Goal: Task Accomplishment & Management: Manage account settings

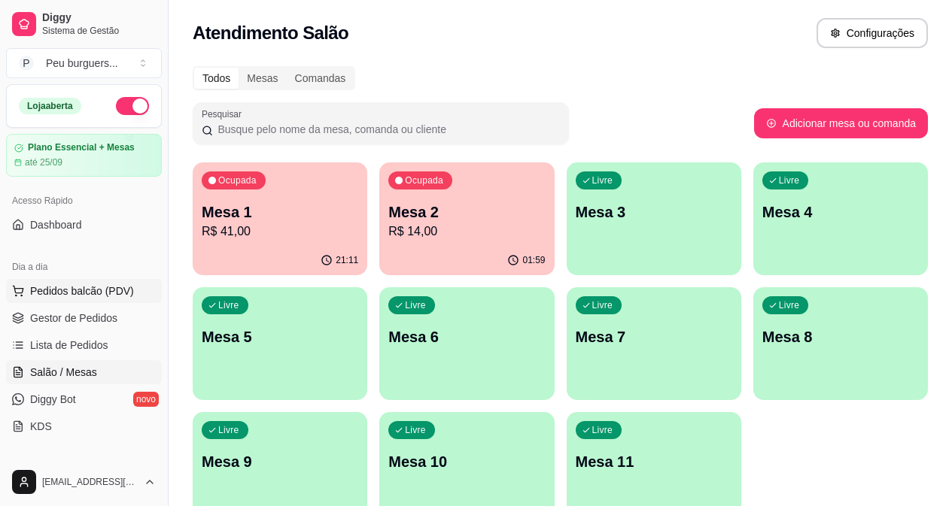
click at [47, 281] on button "Pedidos balcão (PDV)" at bounding box center [84, 291] width 156 height 24
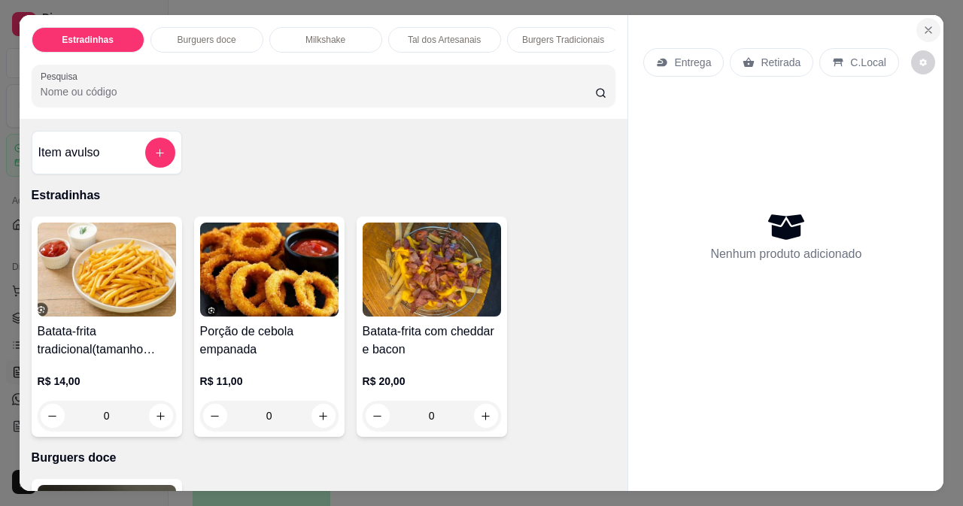
click at [922, 26] on icon "Close" at bounding box center [928, 30] width 12 height 12
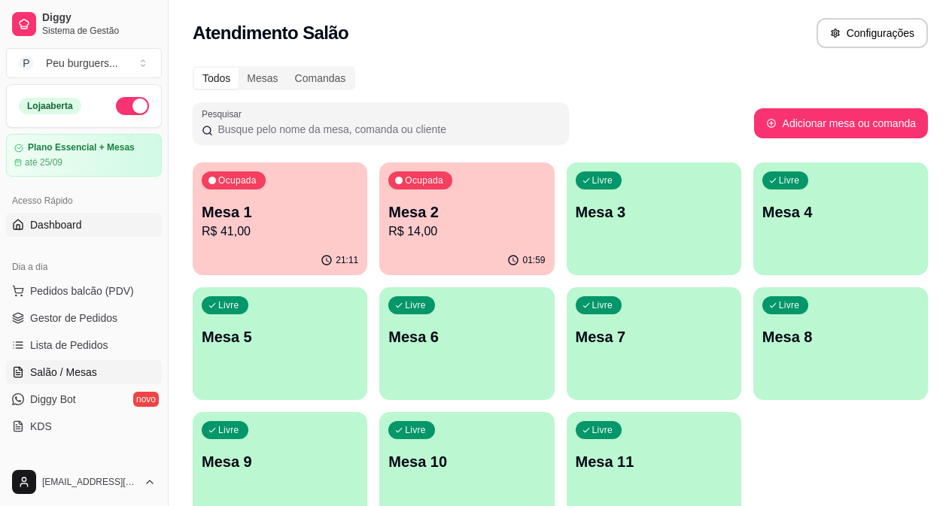
click at [50, 222] on span "Dashboard" at bounding box center [56, 224] width 52 height 15
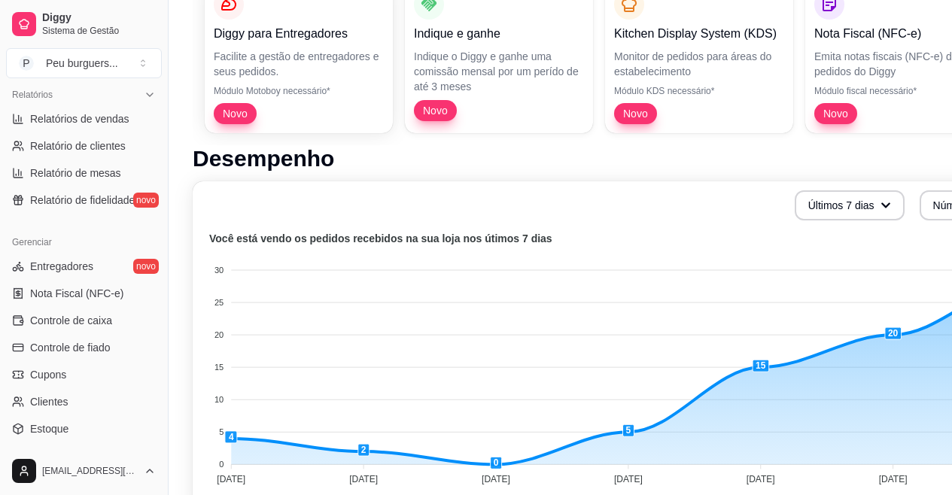
scroll to position [496, 0]
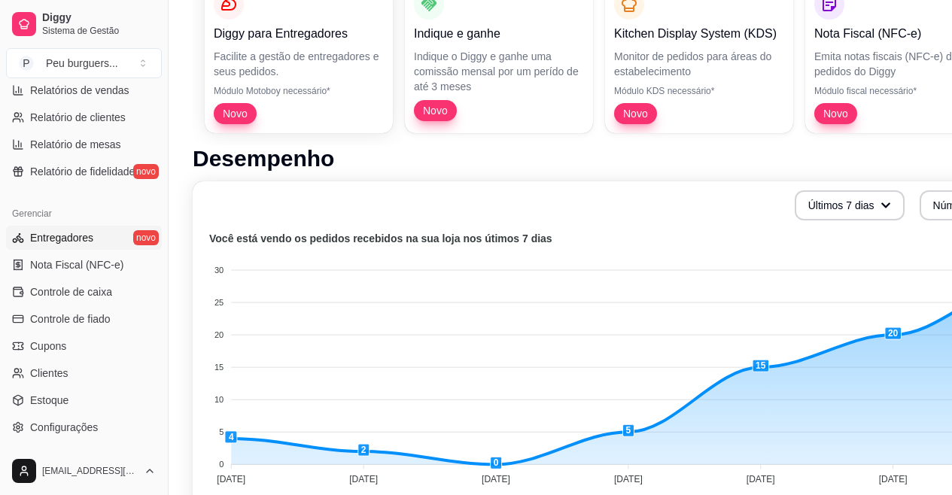
click at [80, 234] on span "Entregadores" at bounding box center [61, 237] width 63 height 15
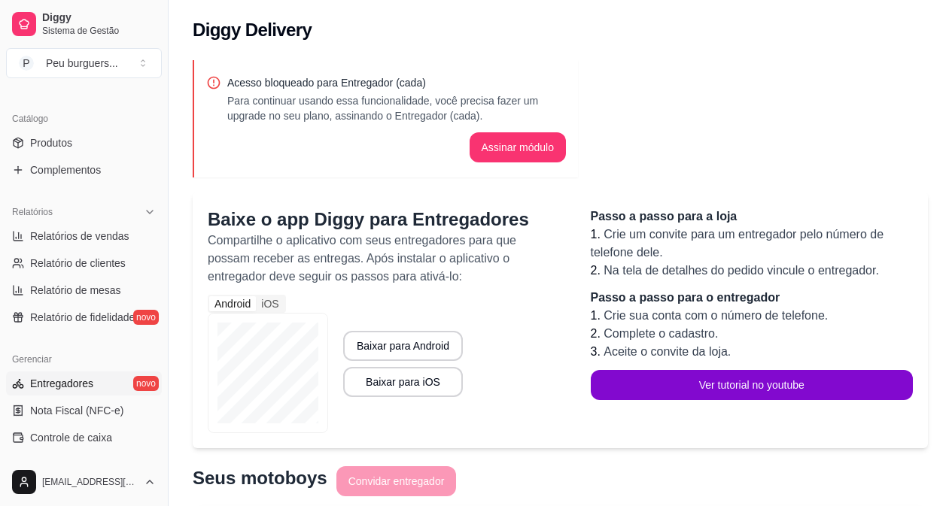
scroll to position [319, 0]
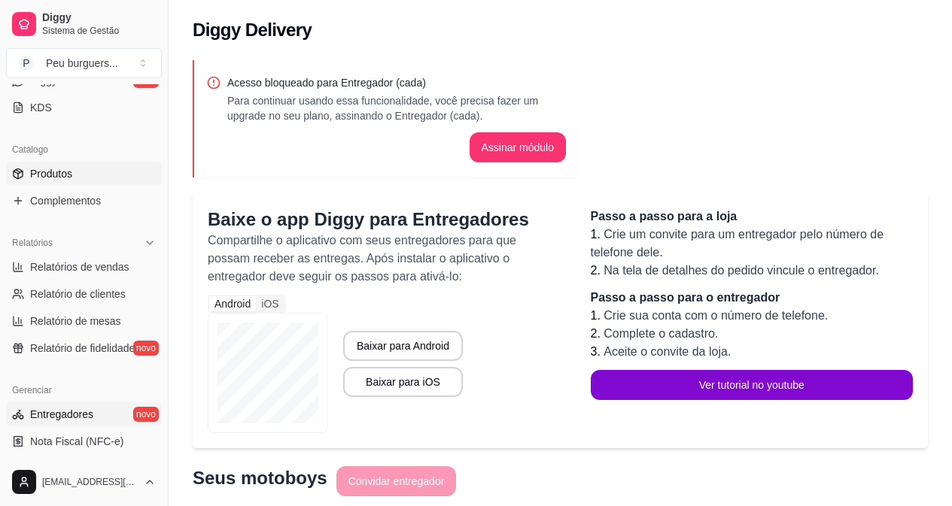
click at [71, 172] on span "Produtos" at bounding box center [51, 173] width 42 height 15
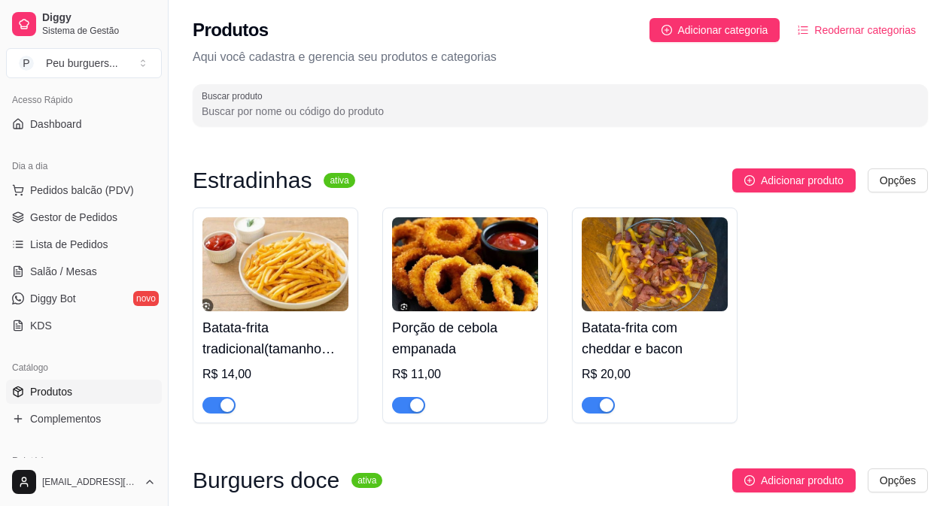
scroll to position [97, 0]
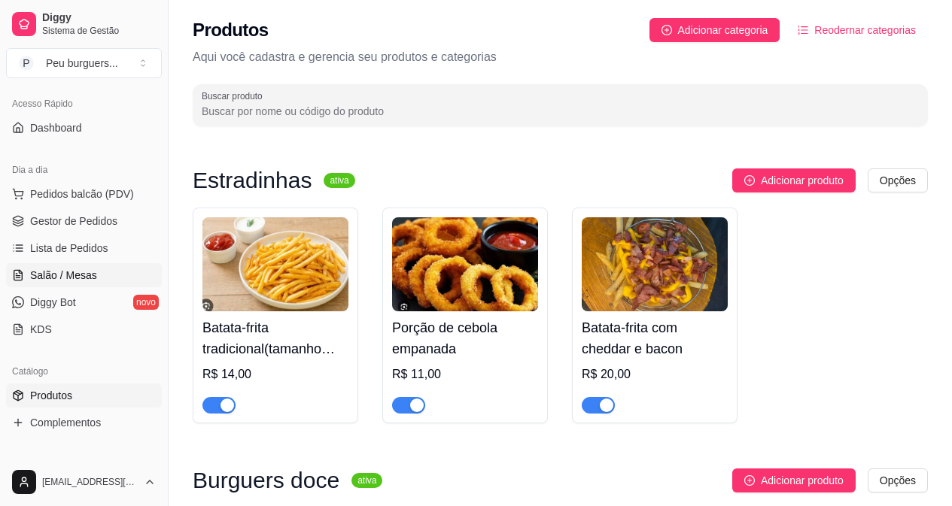
click at [62, 279] on span "Salão / Mesas" at bounding box center [63, 275] width 67 height 15
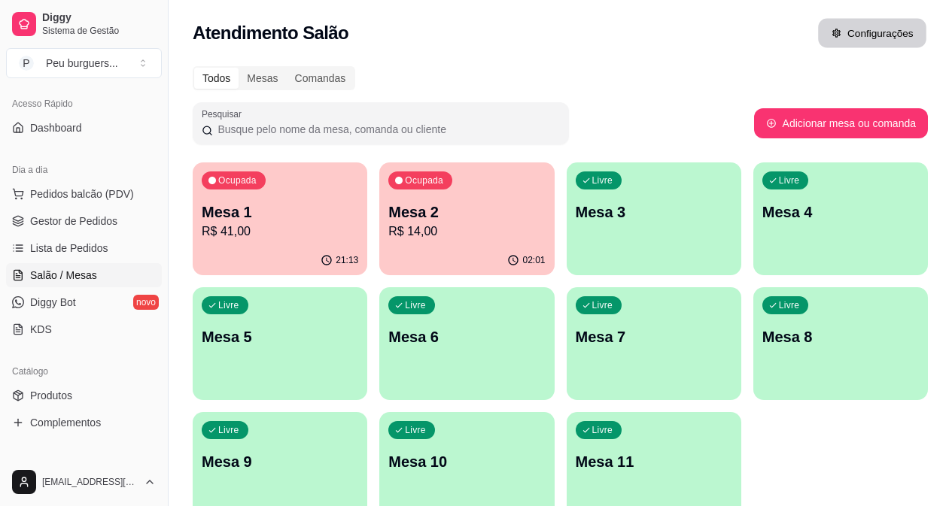
click at [840, 20] on button "Configurações" at bounding box center [872, 33] width 108 height 29
click at [43, 195] on span "Pedidos balcão (PDV)" at bounding box center [82, 194] width 104 height 15
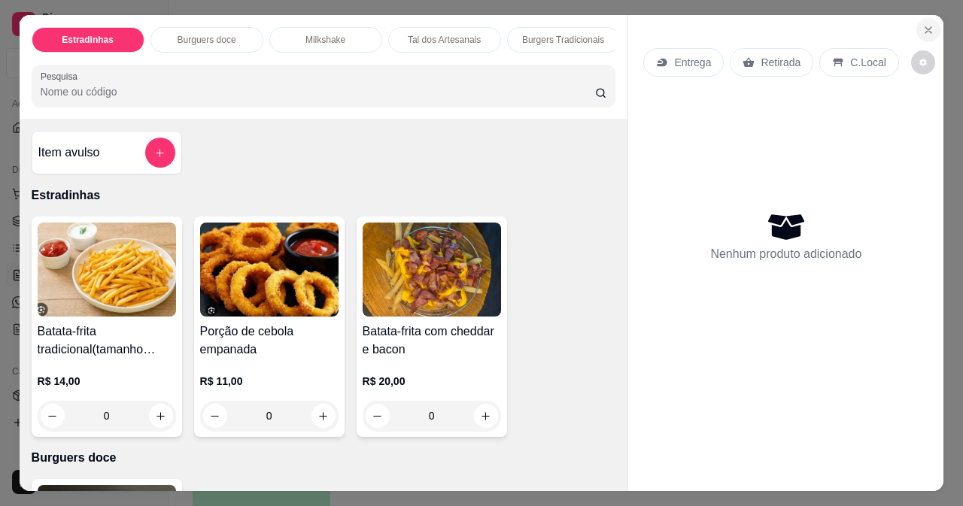
click at [916, 28] on button "Close" at bounding box center [928, 30] width 24 height 24
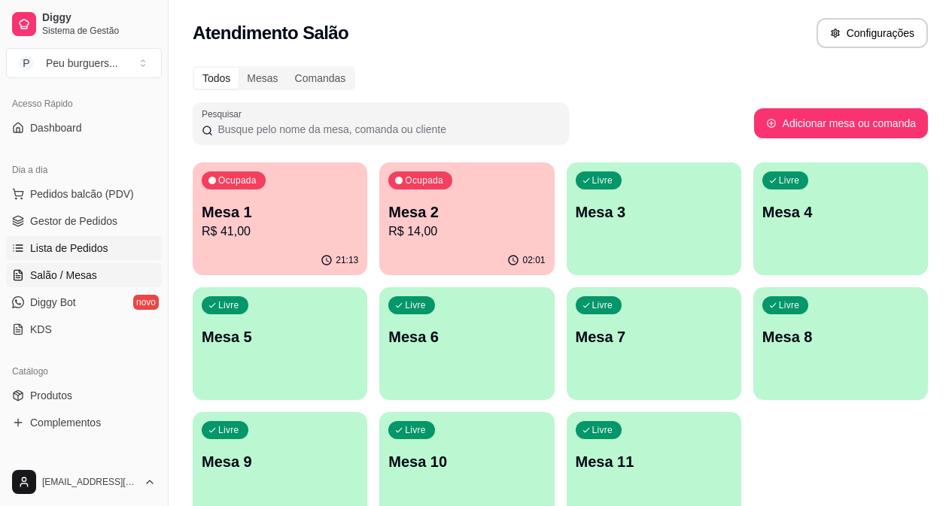
click at [61, 243] on span "Lista de Pedidos" at bounding box center [69, 248] width 78 height 15
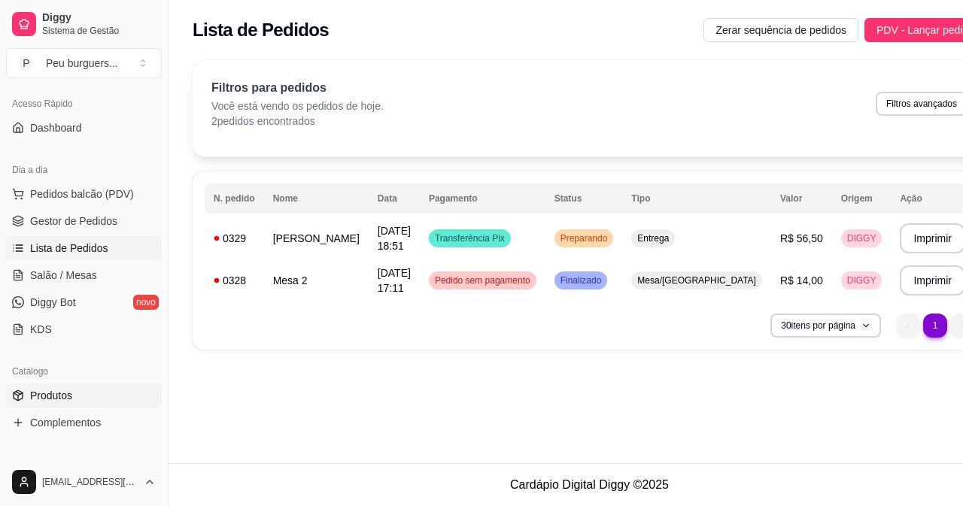
click at [65, 393] on span "Produtos" at bounding box center [51, 395] width 42 height 15
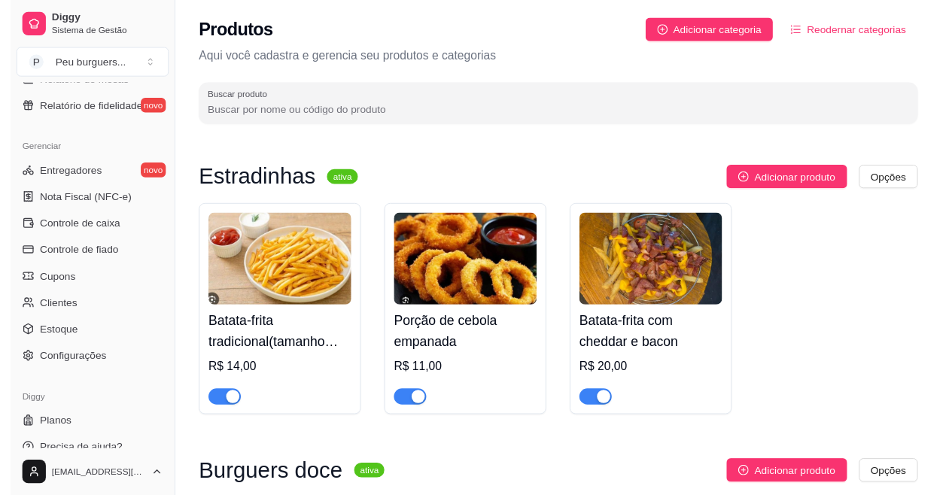
scroll to position [576, 0]
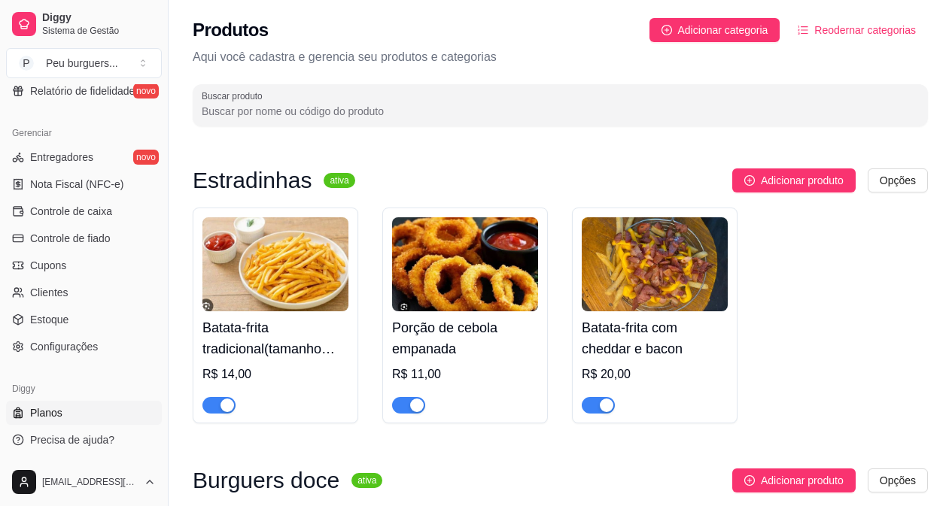
click at [90, 414] on link "Planos" at bounding box center [84, 413] width 156 height 24
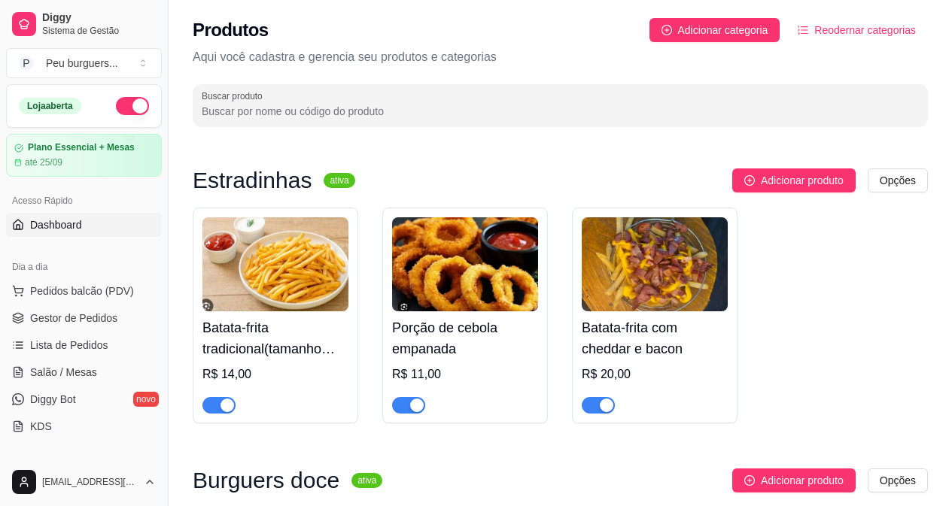
click at [90, 234] on link "Dashboard" at bounding box center [84, 225] width 156 height 24
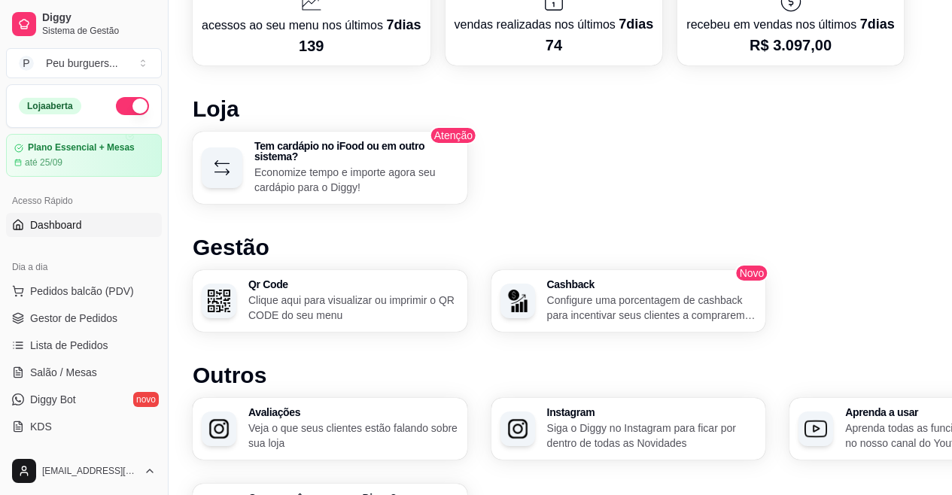
scroll to position [855, 0]
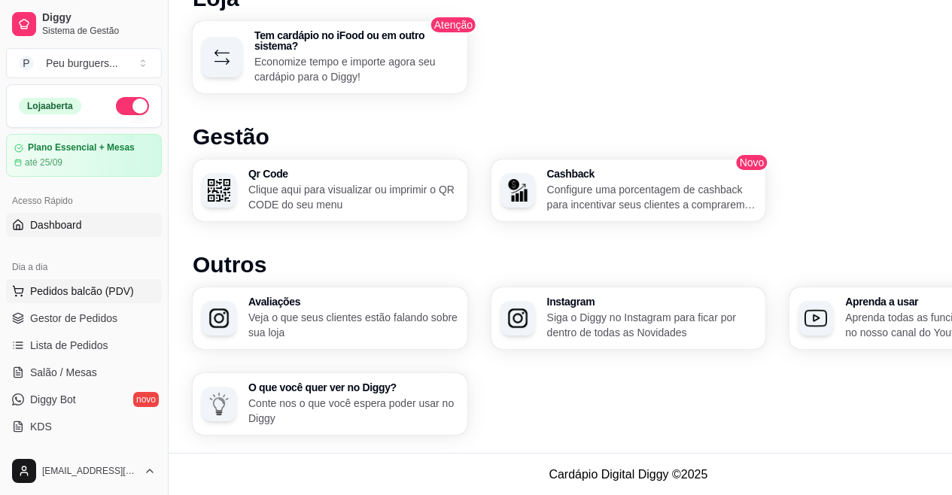
drag, startPoint x: 111, startPoint y: 290, endPoint x: 120, endPoint y: 287, distance: 8.8
click at [120, 287] on span "Pedidos balcão (PDV)" at bounding box center [82, 291] width 104 height 15
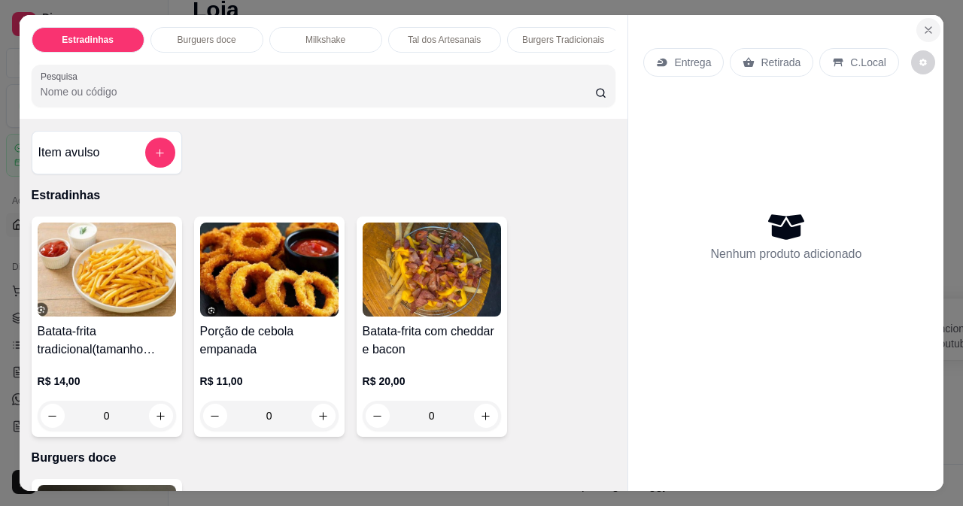
click at [922, 24] on icon "Close" at bounding box center [928, 30] width 12 height 12
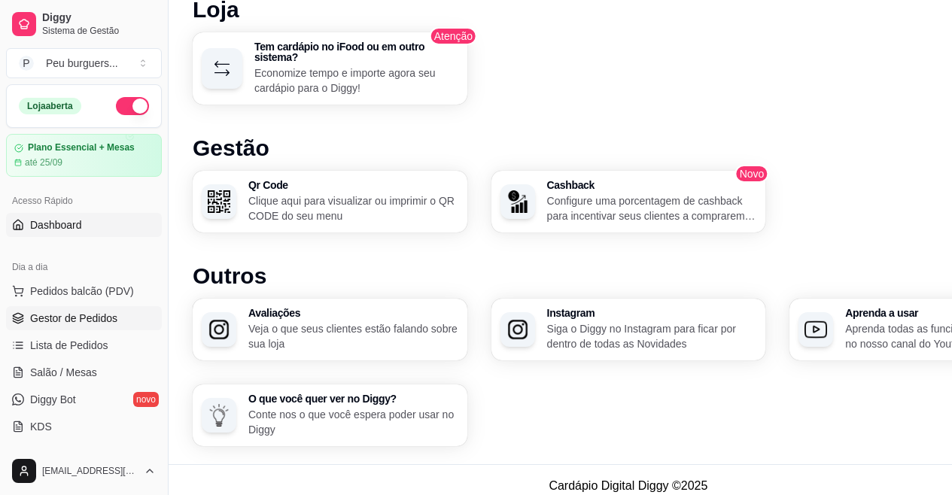
click at [107, 324] on span "Gestor de Pedidos" at bounding box center [73, 318] width 87 height 15
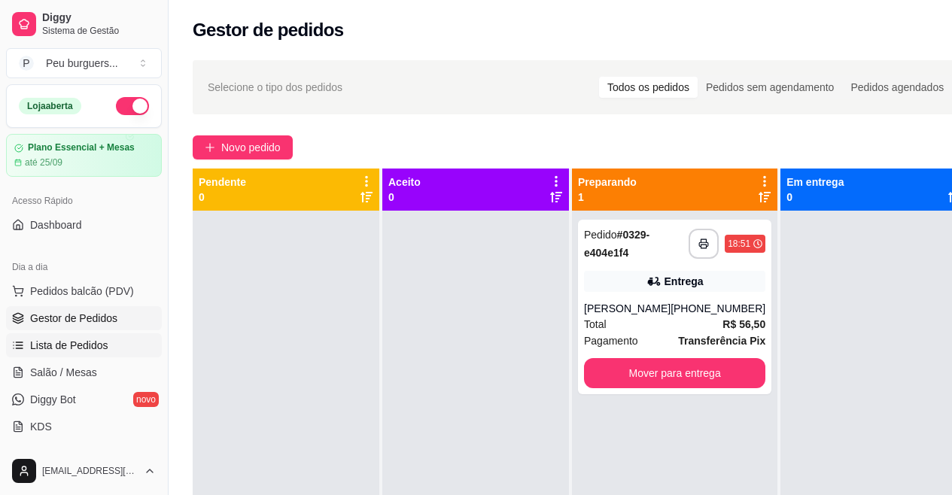
click at [84, 339] on span "Lista de Pedidos" at bounding box center [69, 345] width 78 height 15
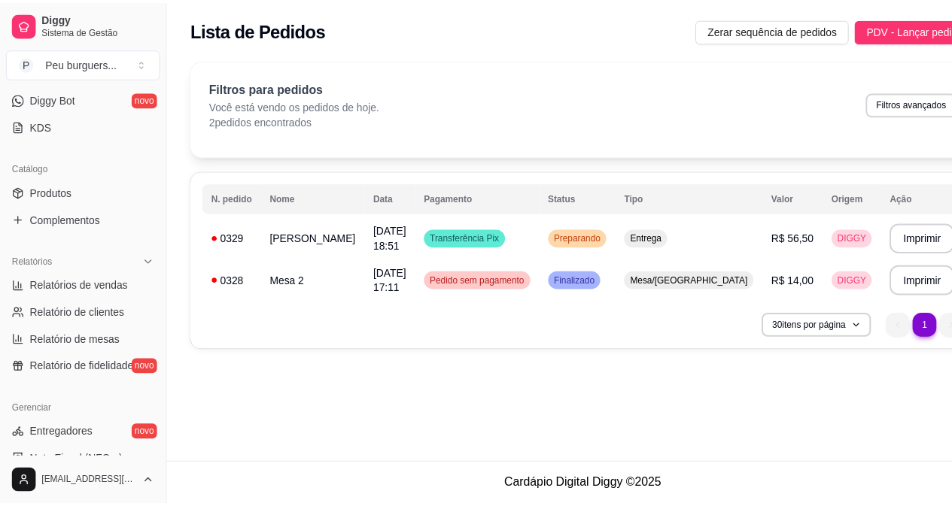
scroll to position [307, 0]
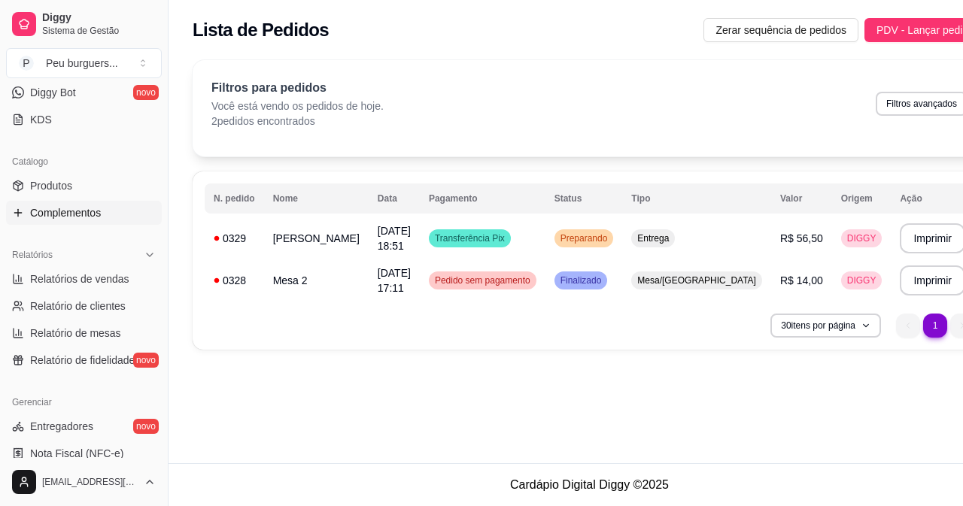
click at [76, 211] on span "Complementos" at bounding box center [65, 212] width 71 height 15
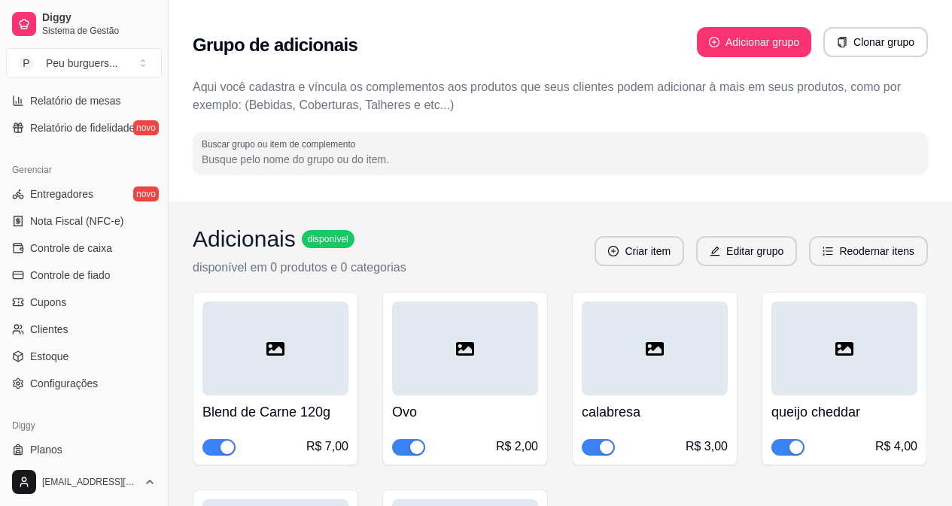
scroll to position [576, 0]
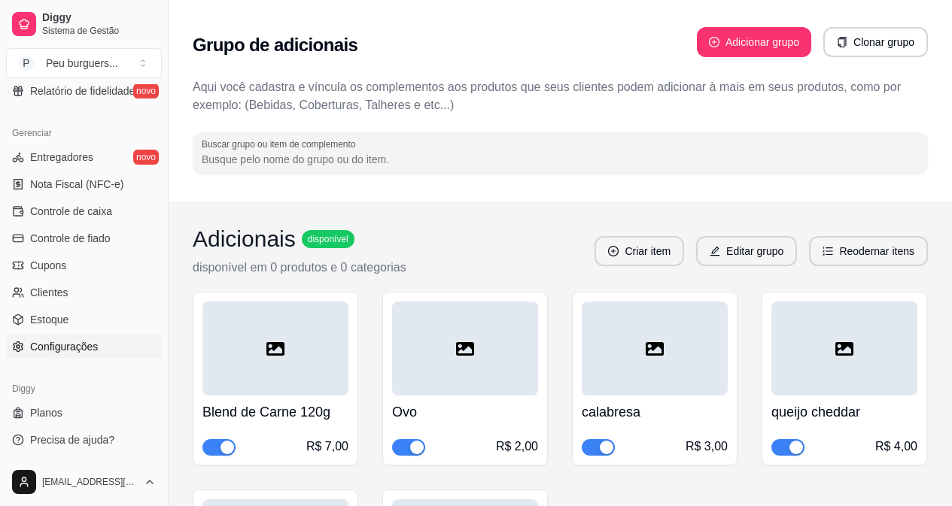
click at [67, 342] on span "Configurações" at bounding box center [64, 346] width 68 height 15
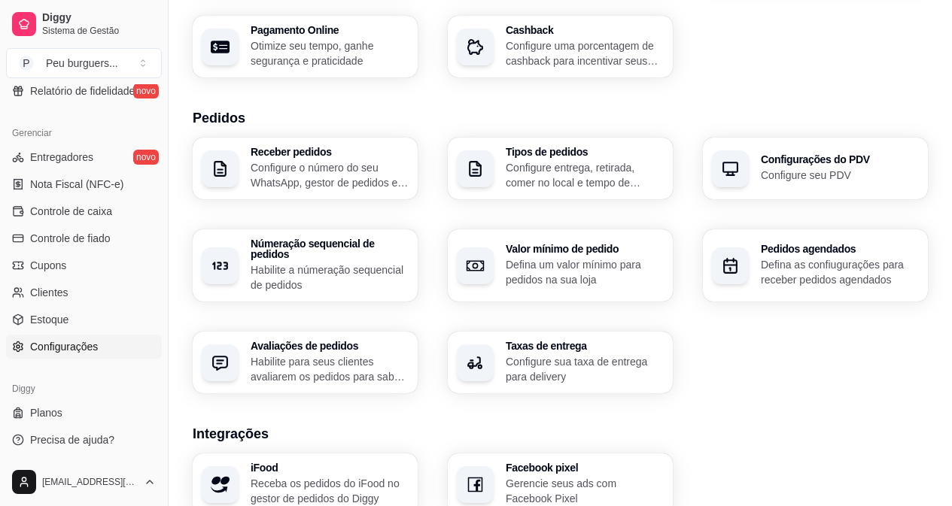
scroll to position [278, 0]
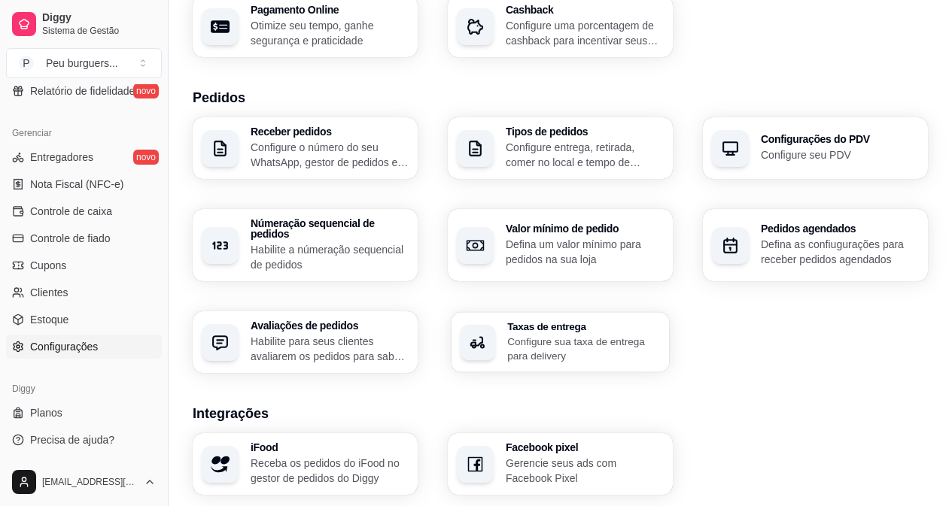
click at [607, 334] on p "Configure sua taxa de entrega para delivery" at bounding box center [583, 348] width 153 height 29
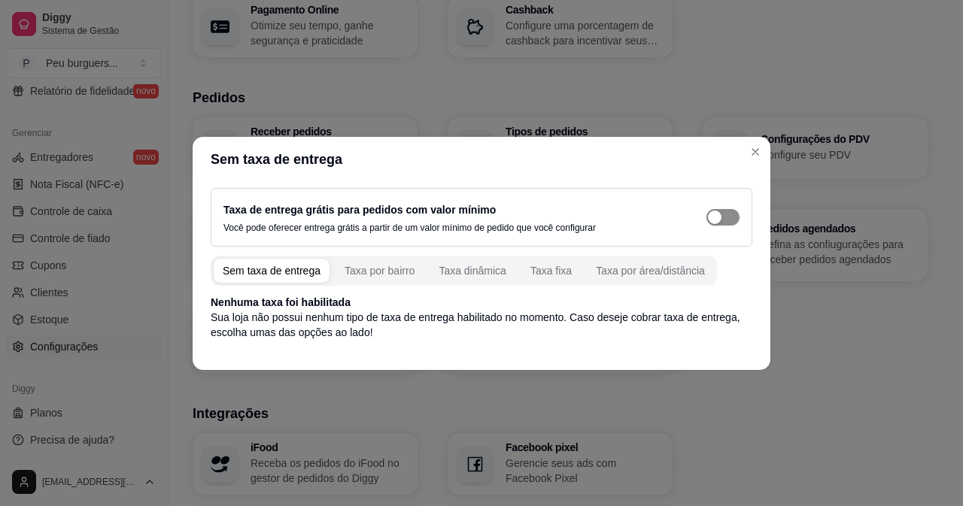
click at [735, 216] on span "button" at bounding box center [722, 217] width 33 height 17
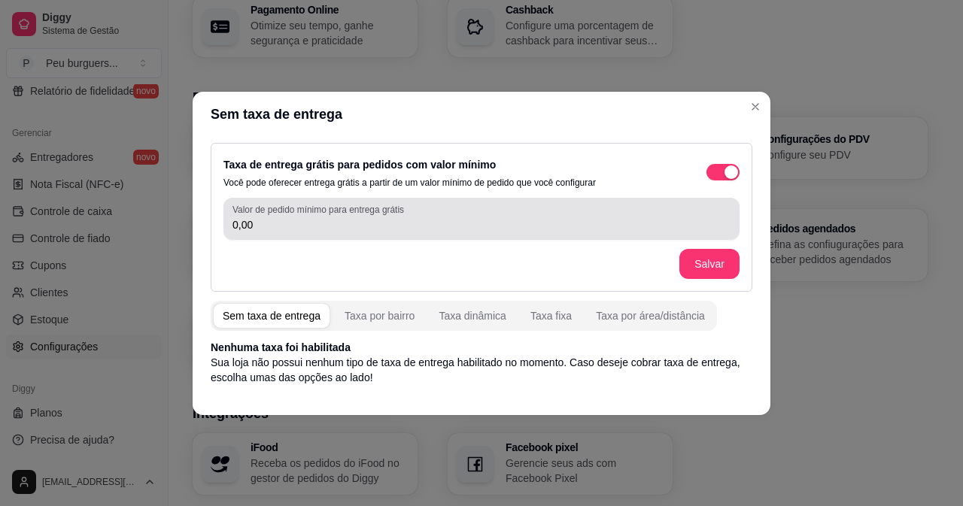
click at [267, 229] on input "0,00" at bounding box center [481, 224] width 498 height 15
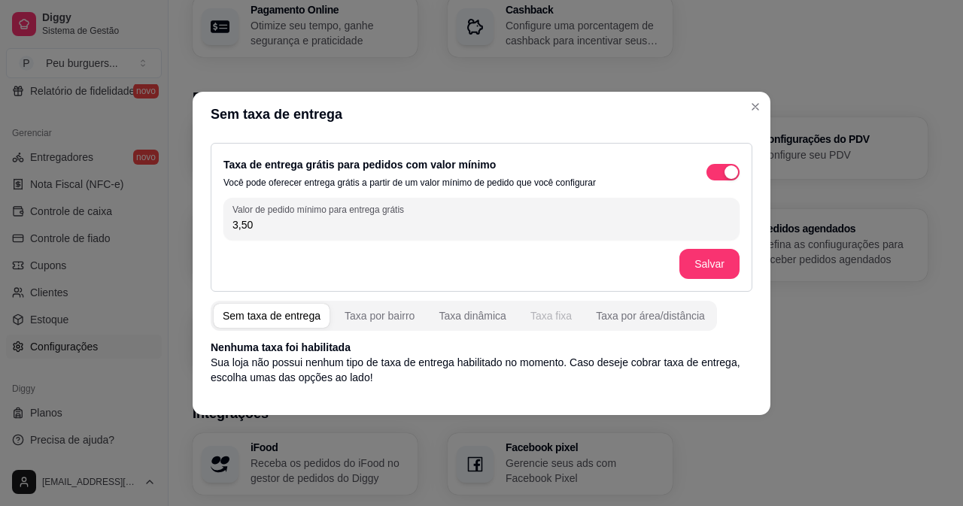
type input "3,50"
click at [558, 308] on div "Taxa fixa" at bounding box center [550, 315] width 41 height 15
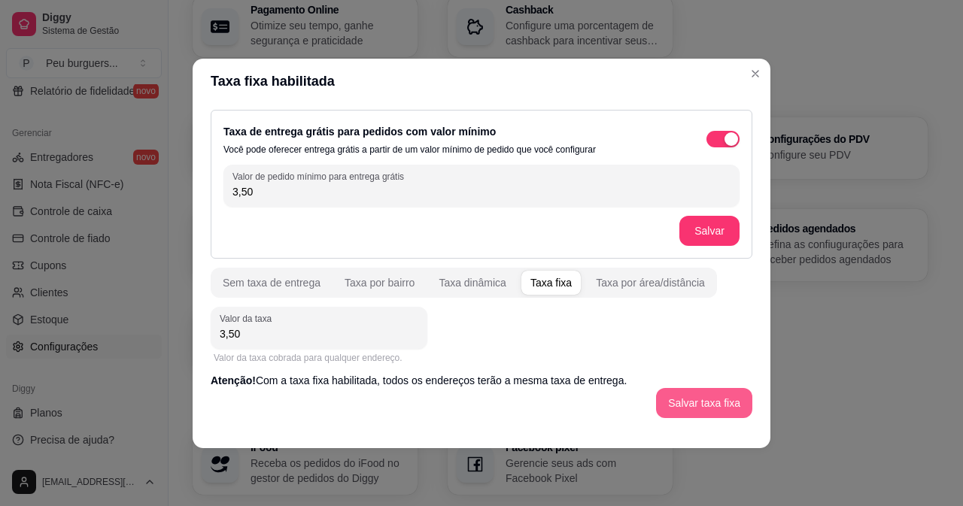
click at [725, 403] on button "Salvar taxa fixa" at bounding box center [704, 403] width 96 height 30
click at [733, 137] on div "button" at bounding box center [731, 139] width 14 height 14
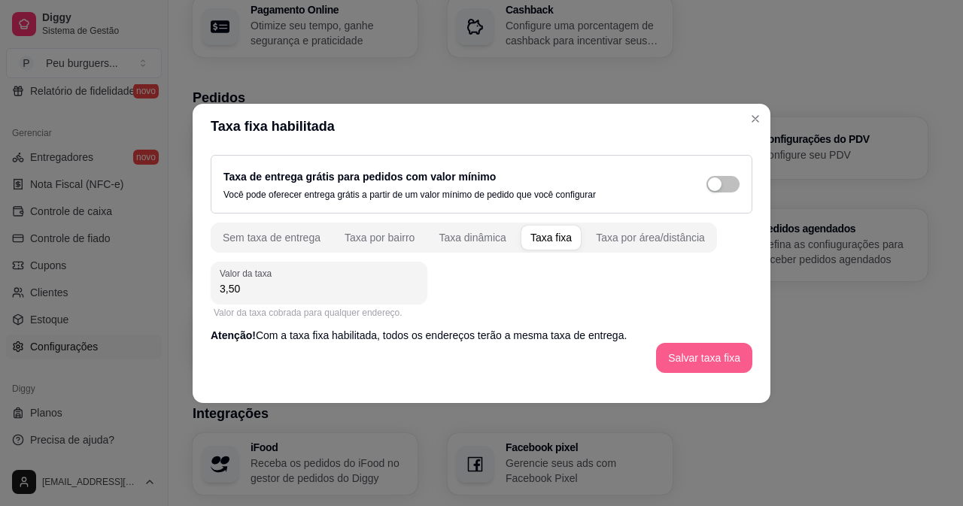
click at [694, 348] on button "Salvar taxa fixa" at bounding box center [704, 358] width 96 height 30
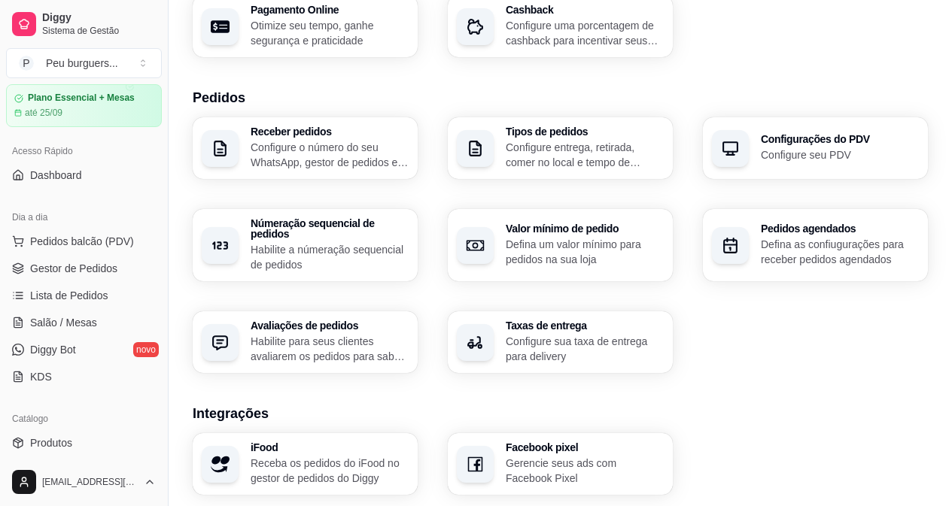
scroll to position [0, 0]
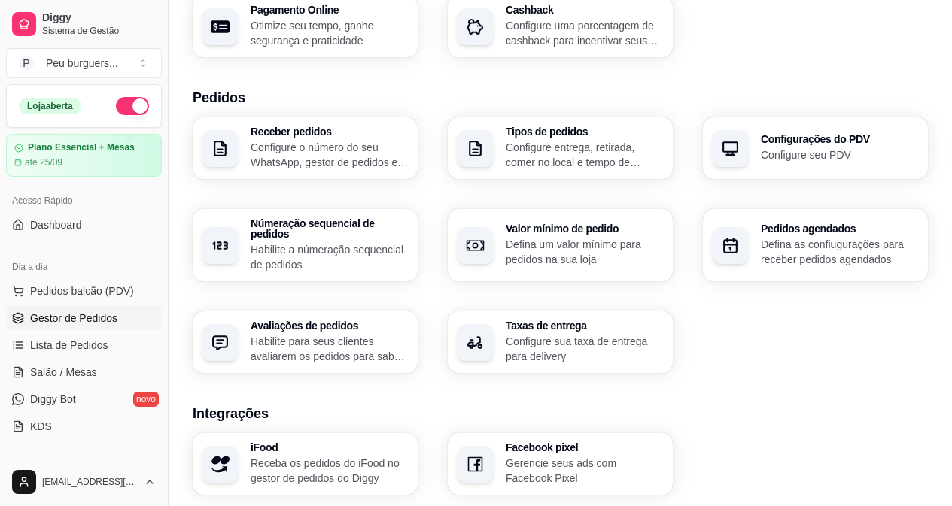
click at [77, 318] on span "Gestor de Pedidos" at bounding box center [73, 318] width 87 height 15
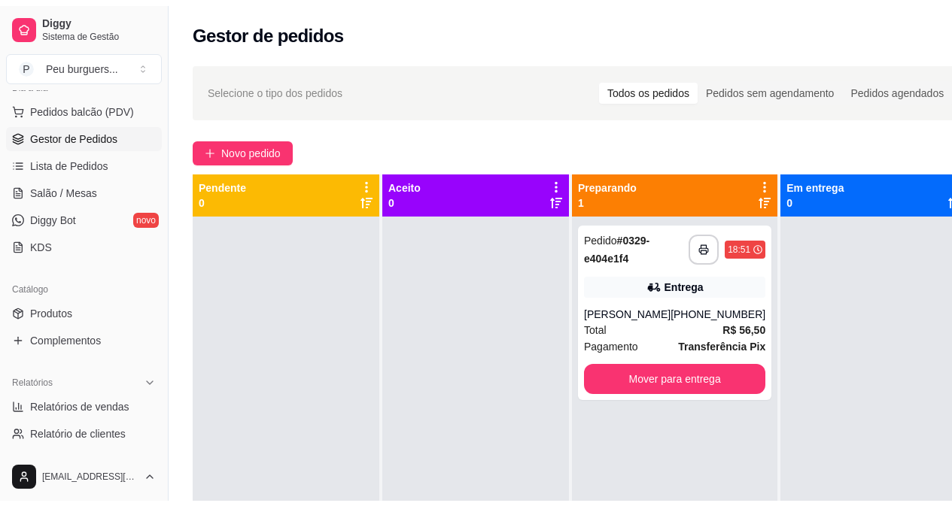
scroll to position [187, 0]
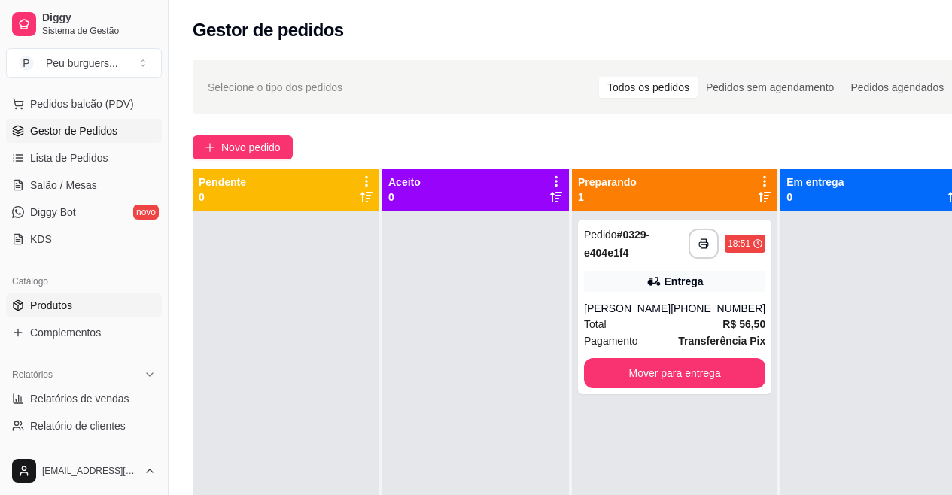
click at [45, 303] on span "Produtos" at bounding box center [51, 305] width 42 height 15
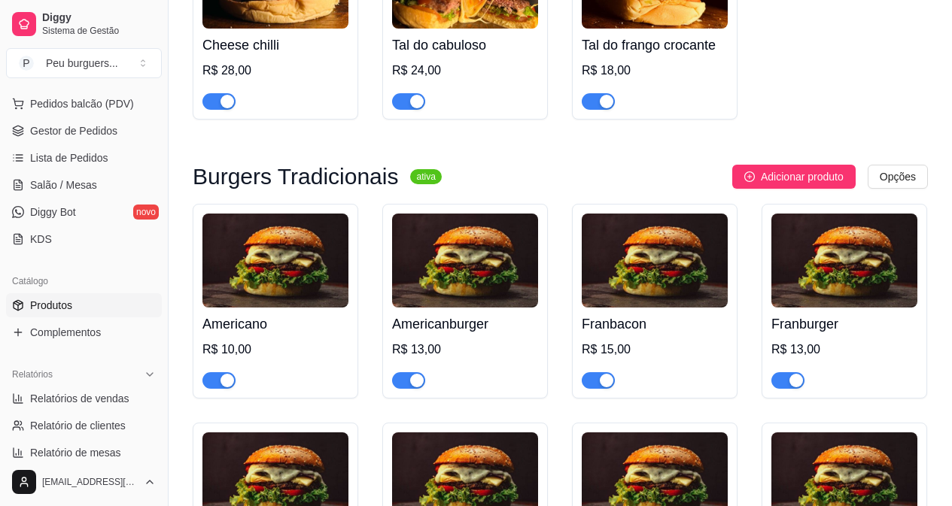
scroll to position [1412, 0]
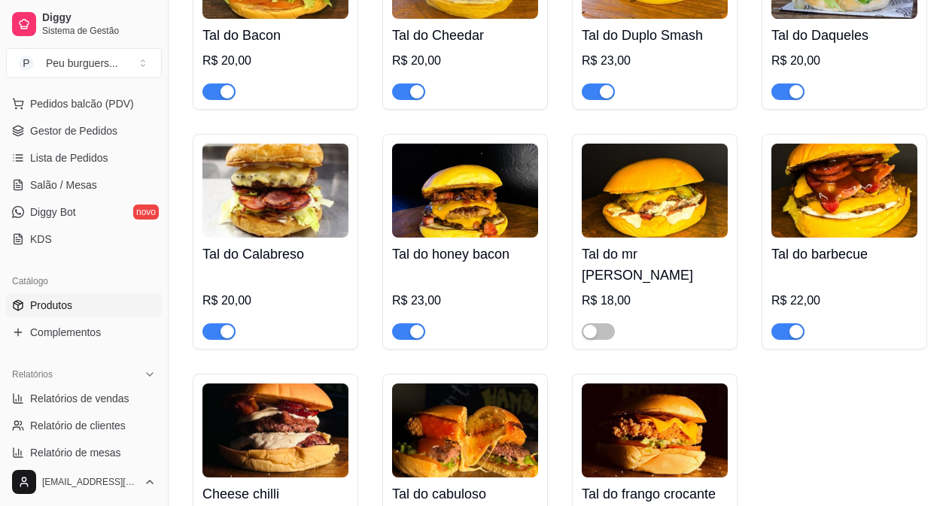
click at [402, 323] on span "button" at bounding box center [408, 331] width 33 height 17
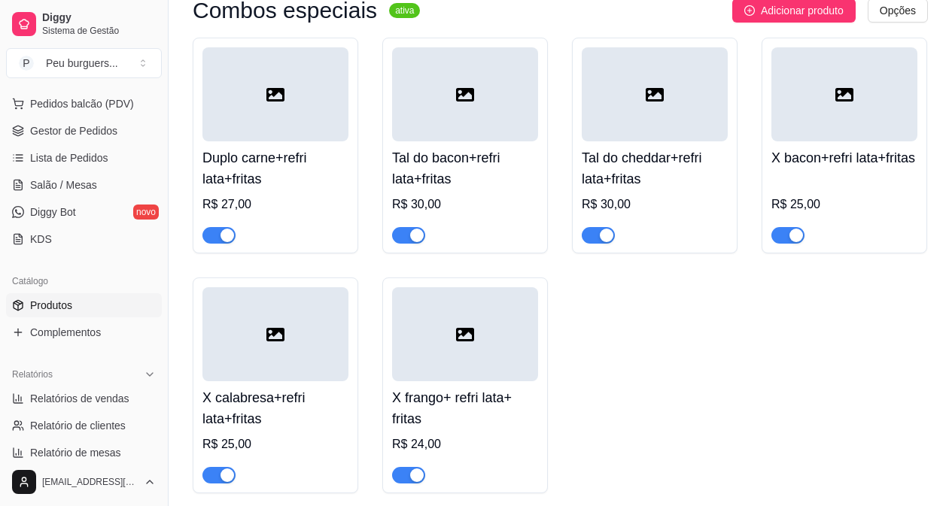
scroll to position [4694, 0]
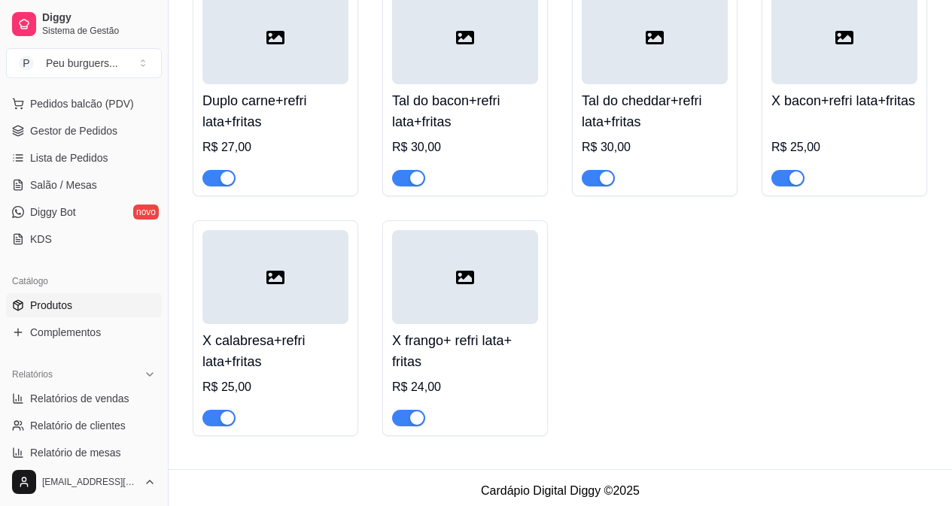
drag, startPoint x: 162, startPoint y: 272, endPoint x: 184, endPoint y: 194, distance: 81.4
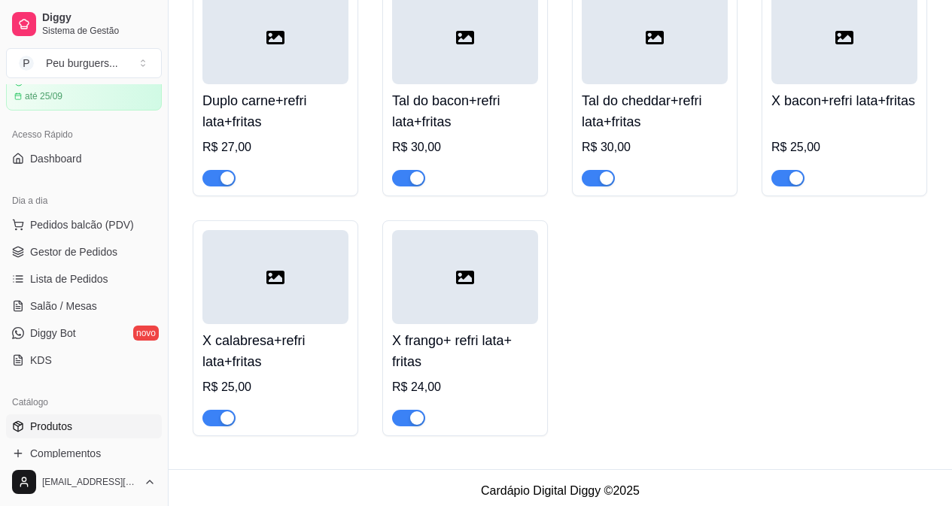
scroll to position [0, 0]
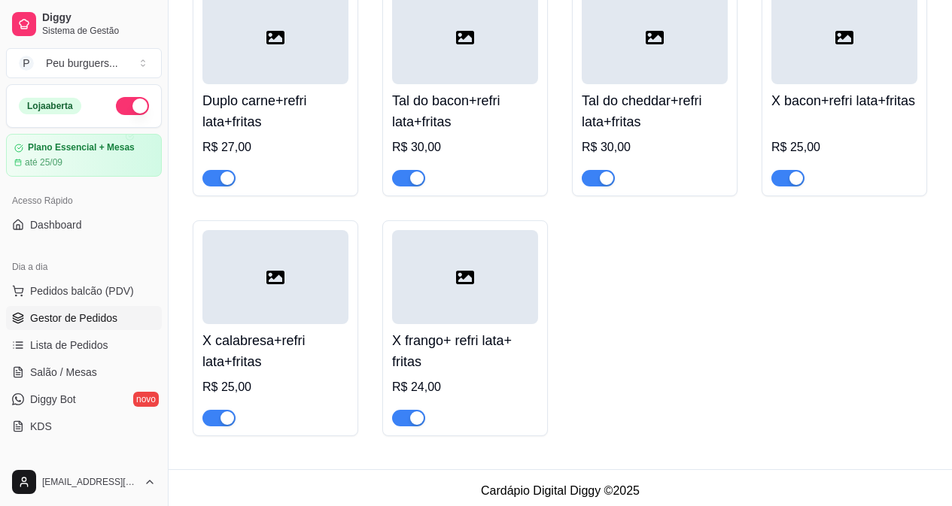
click at [80, 308] on link "Gestor de Pedidos" at bounding box center [84, 318] width 156 height 24
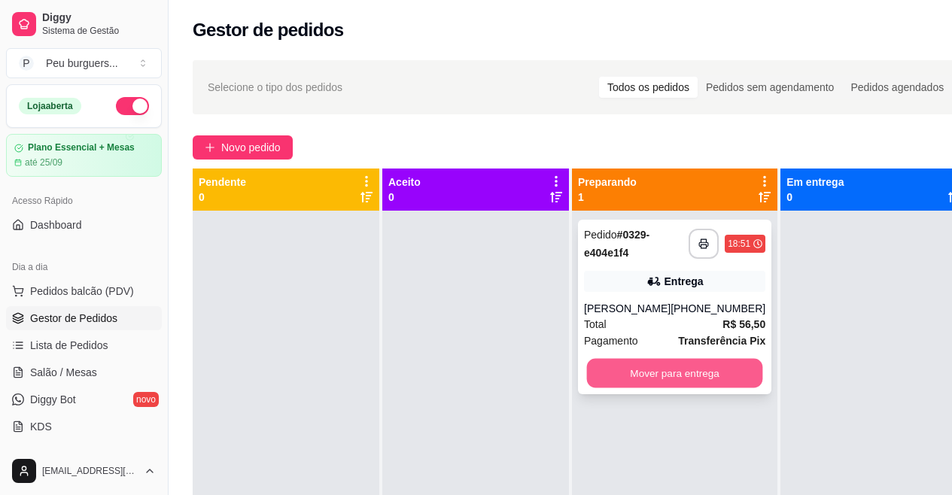
click at [694, 360] on button "Mover para entrega" at bounding box center [675, 373] width 176 height 29
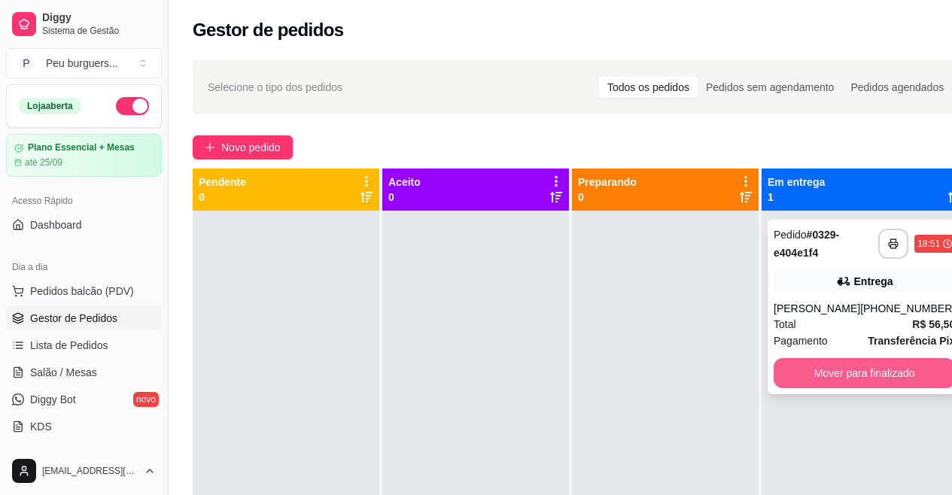
click at [870, 378] on button "Mover para finalizado" at bounding box center [863, 373] width 181 height 30
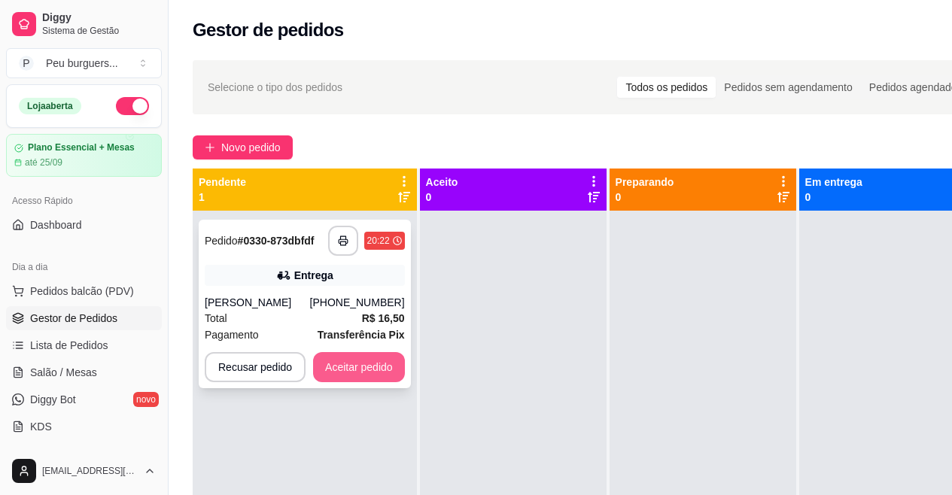
click at [370, 365] on button "Aceitar pedido" at bounding box center [359, 367] width 92 height 30
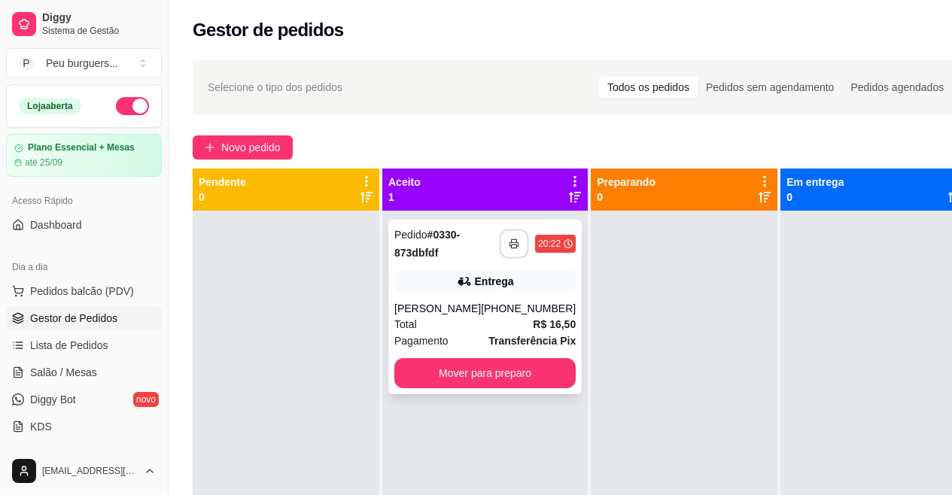
click at [499, 241] on button "button" at bounding box center [513, 243] width 29 height 29
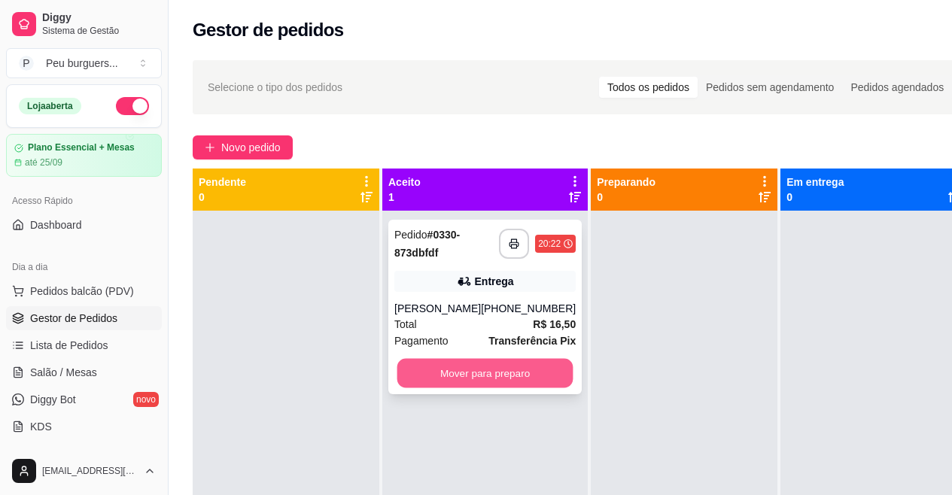
click at [540, 362] on button "Mover para preparo" at bounding box center [485, 373] width 176 height 29
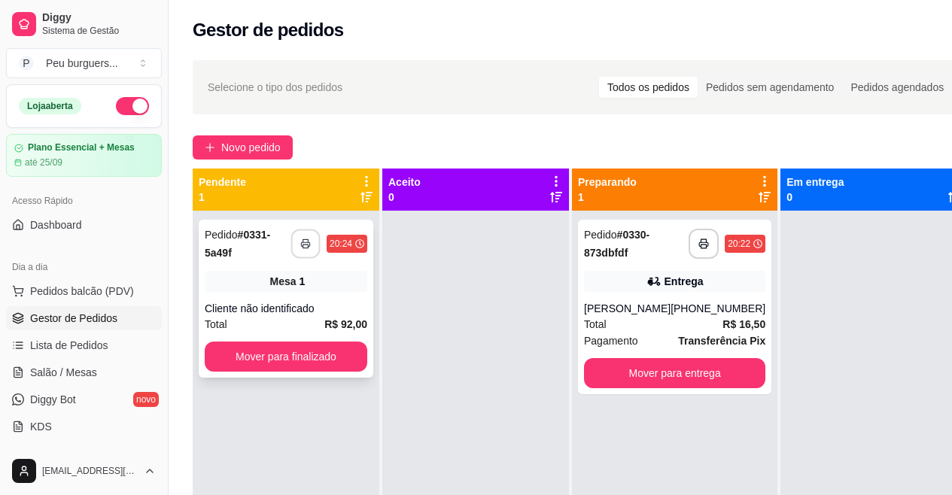
click at [302, 237] on button "button" at bounding box center [305, 243] width 29 height 29
click at [310, 356] on button "Mover para finalizado" at bounding box center [286, 357] width 162 height 30
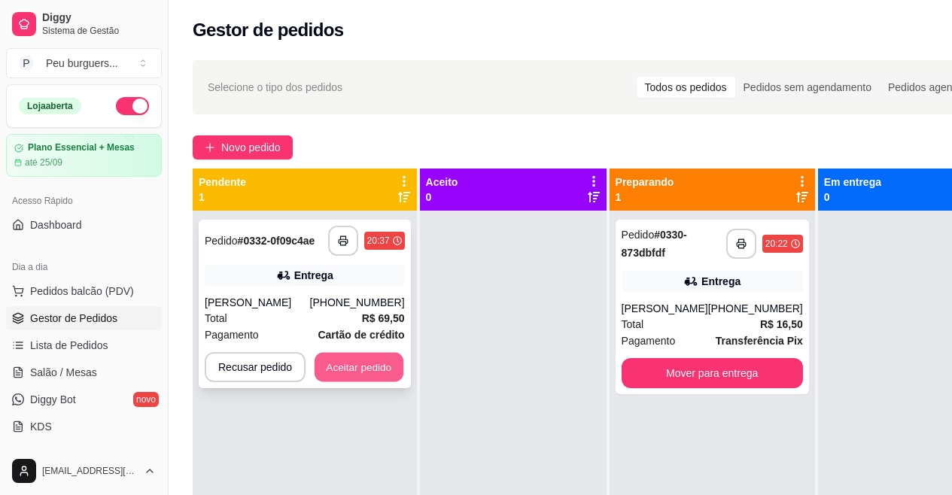
click at [360, 362] on button "Aceitar pedido" at bounding box center [358, 367] width 89 height 29
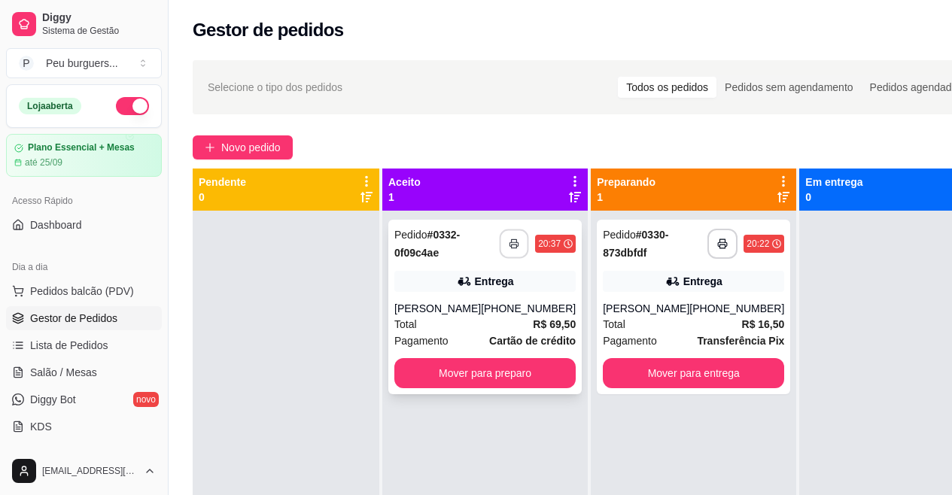
click at [499, 237] on button "button" at bounding box center [513, 243] width 29 height 29
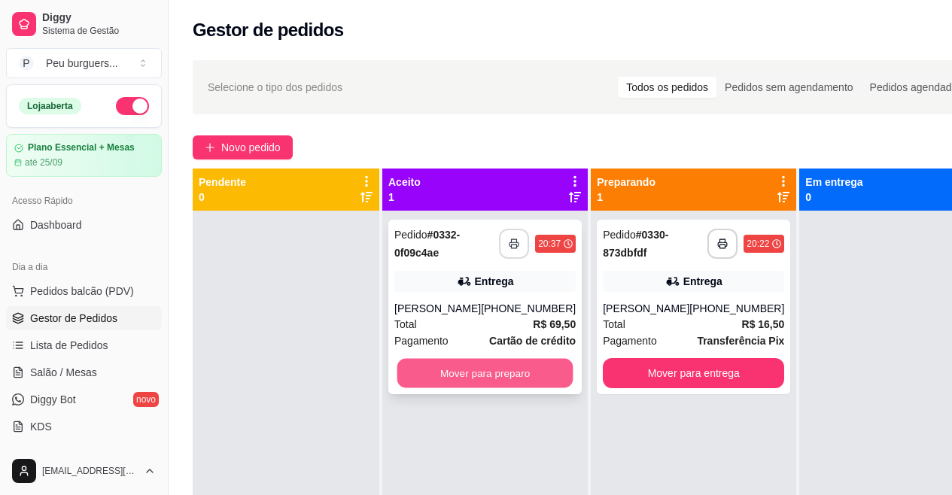
click at [510, 365] on button "Mover para preparo" at bounding box center [485, 373] width 176 height 29
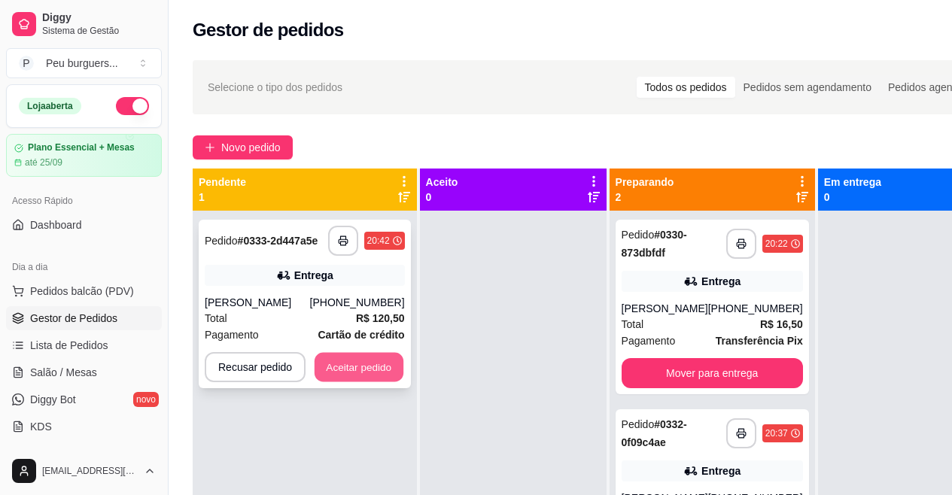
click at [382, 366] on button "Aceitar pedido" at bounding box center [358, 367] width 89 height 29
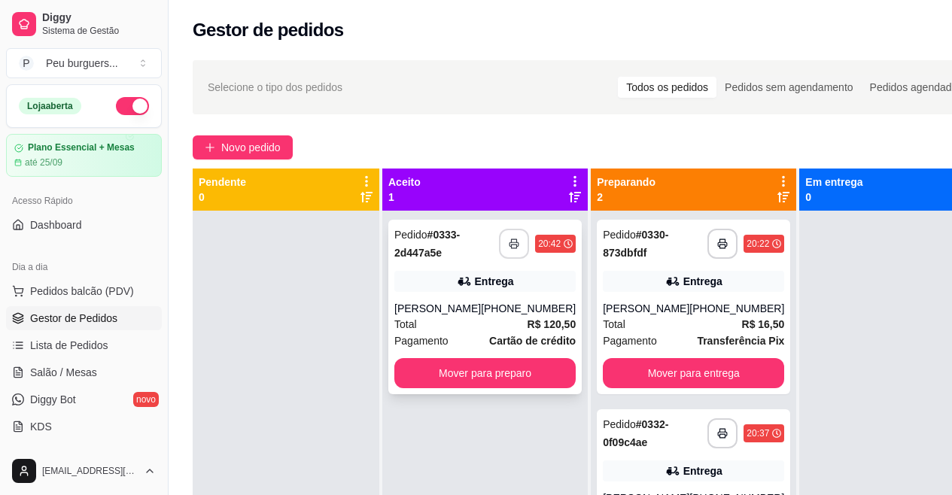
click at [509, 243] on icon "button" at bounding box center [514, 243] width 11 height 11
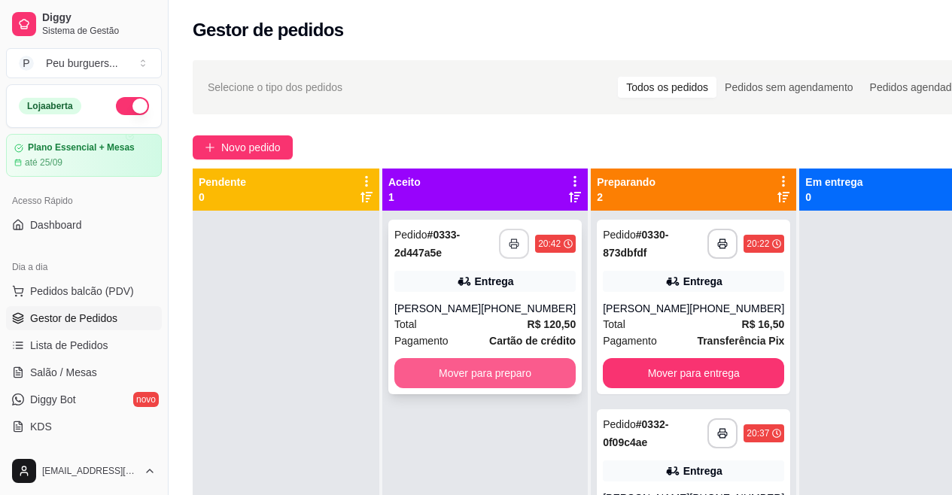
click at [505, 372] on button "Mover para preparo" at bounding box center [484, 373] width 181 height 30
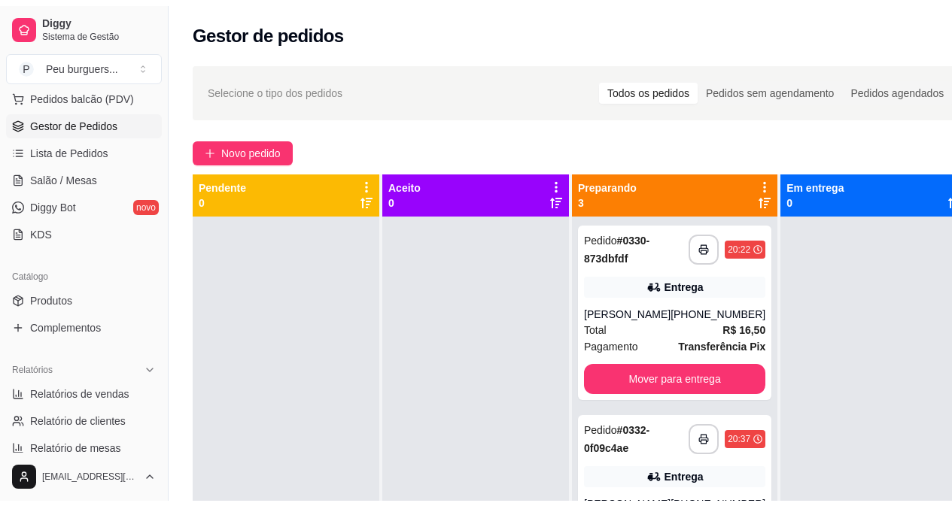
scroll to position [243, 0]
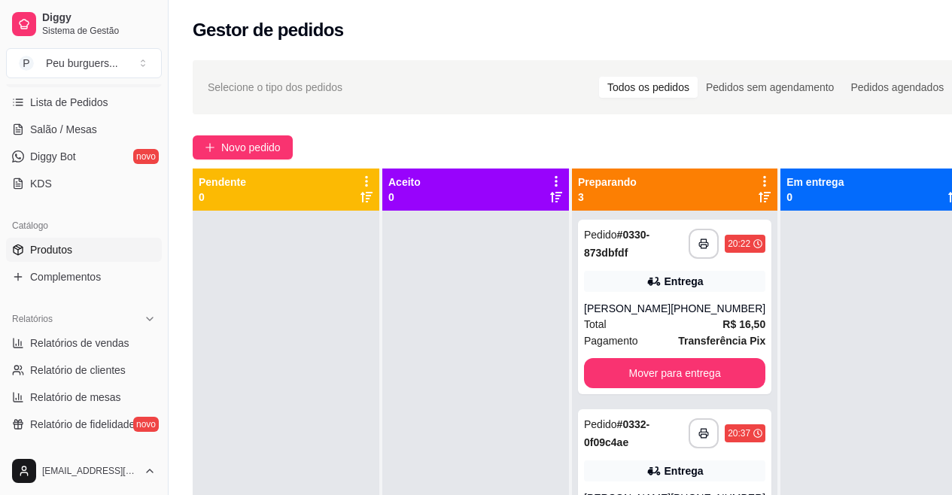
click at [105, 257] on link "Produtos" at bounding box center [84, 250] width 156 height 24
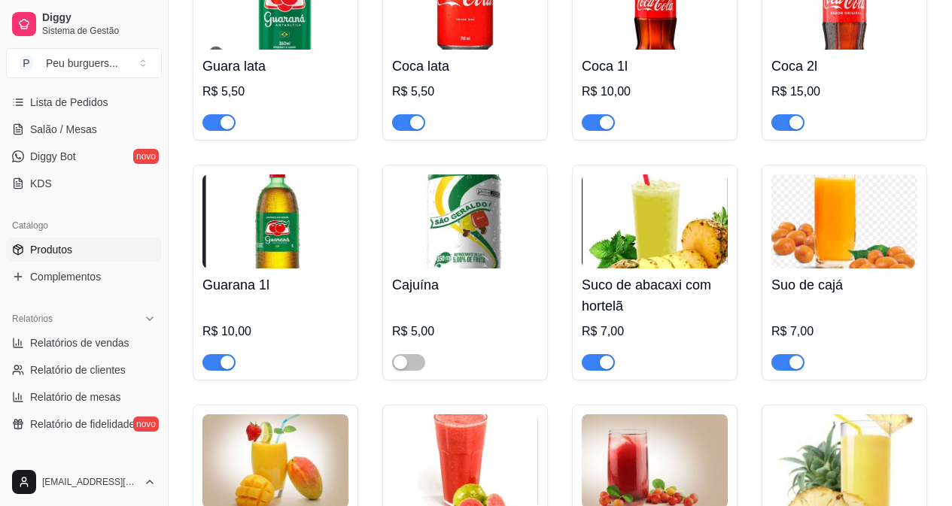
scroll to position [3371, 0]
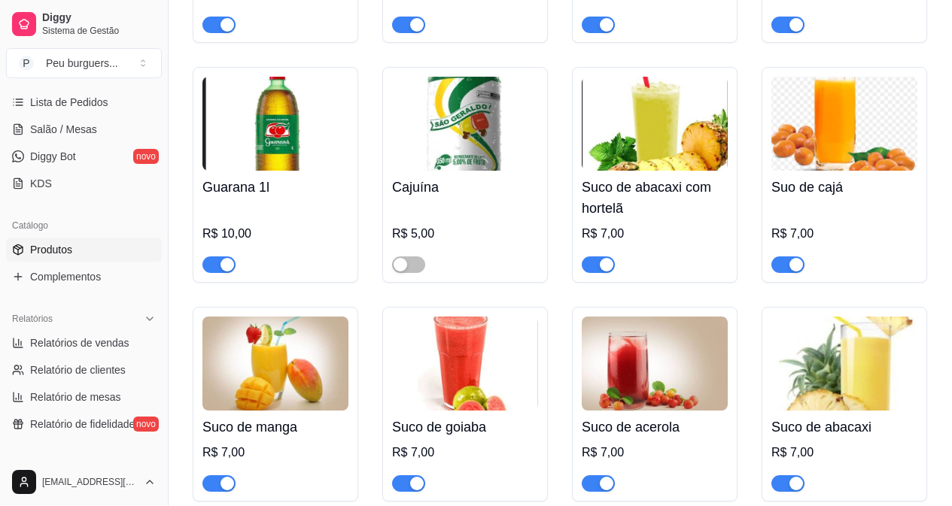
click at [777, 257] on span "button" at bounding box center [787, 265] width 33 height 17
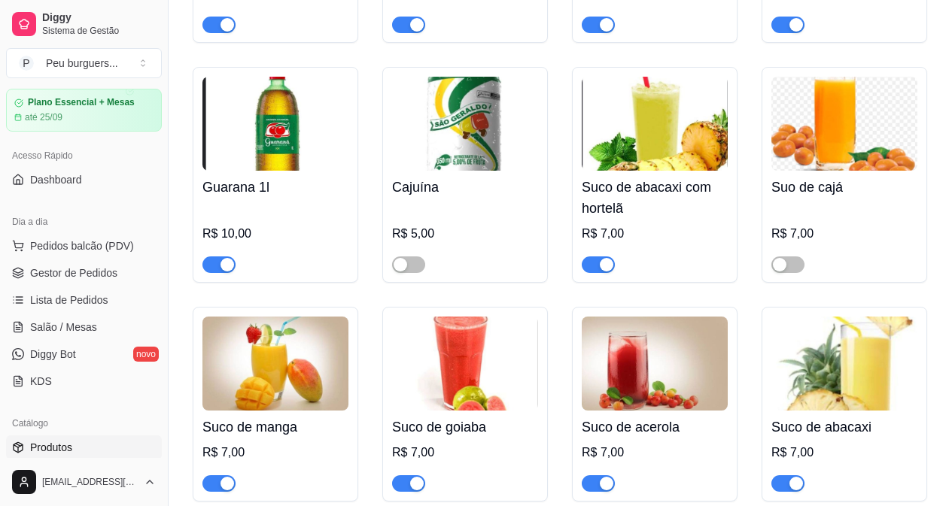
scroll to position [0, 0]
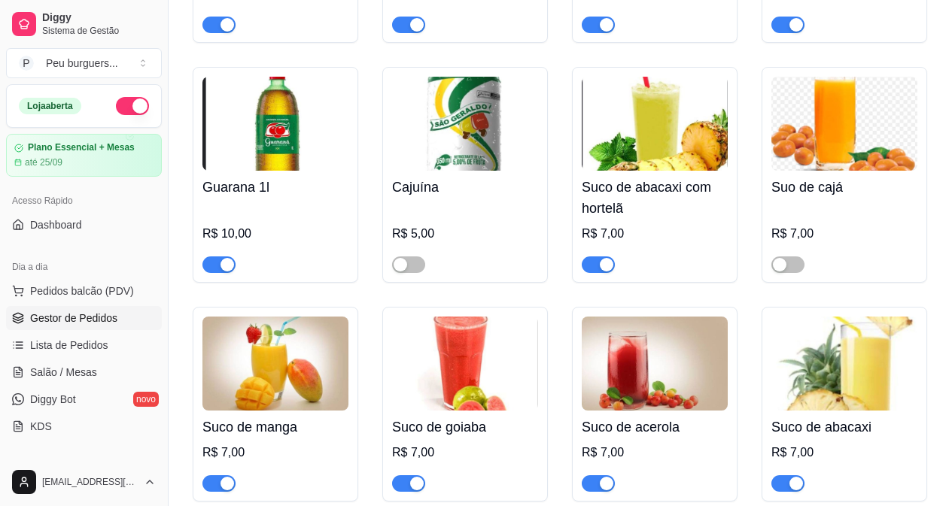
click at [81, 306] on link "Gestor de Pedidos" at bounding box center [84, 318] width 156 height 24
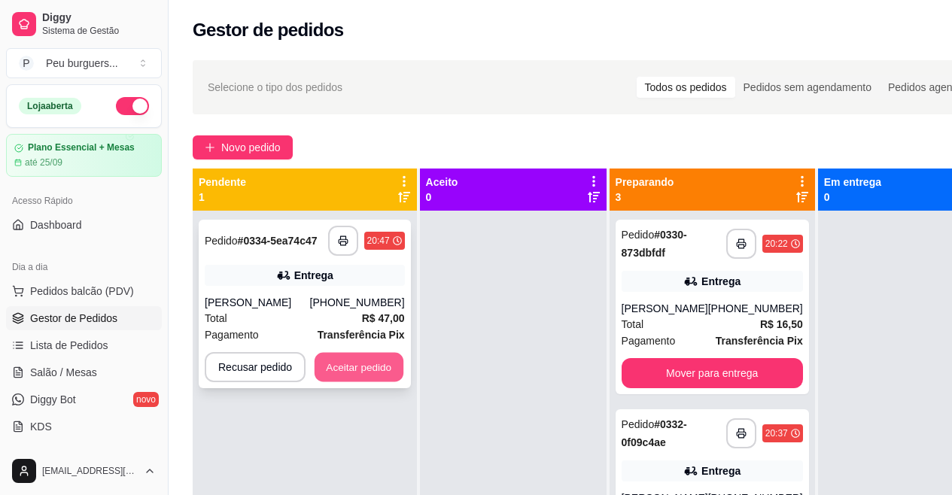
click at [343, 369] on button "Aceitar pedido" at bounding box center [358, 367] width 89 height 29
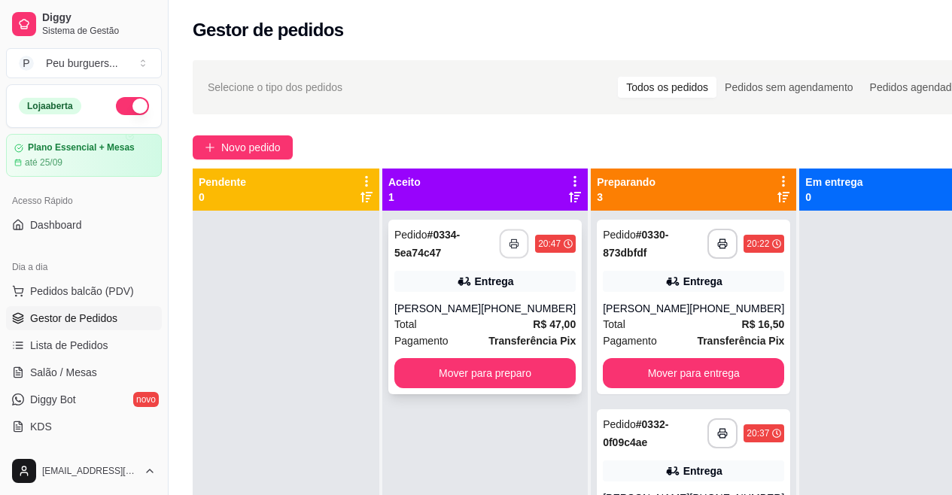
click at [509, 238] on icon "button" at bounding box center [514, 243] width 11 height 11
click at [477, 365] on button "Mover para preparo" at bounding box center [484, 373] width 181 height 30
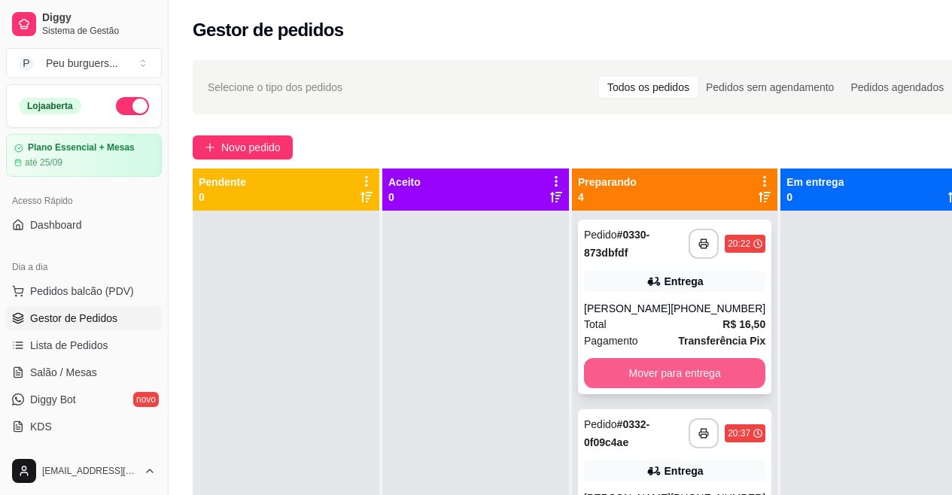
click at [620, 359] on button "Mover para entrega" at bounding box center [674, 373] width 181 height 30
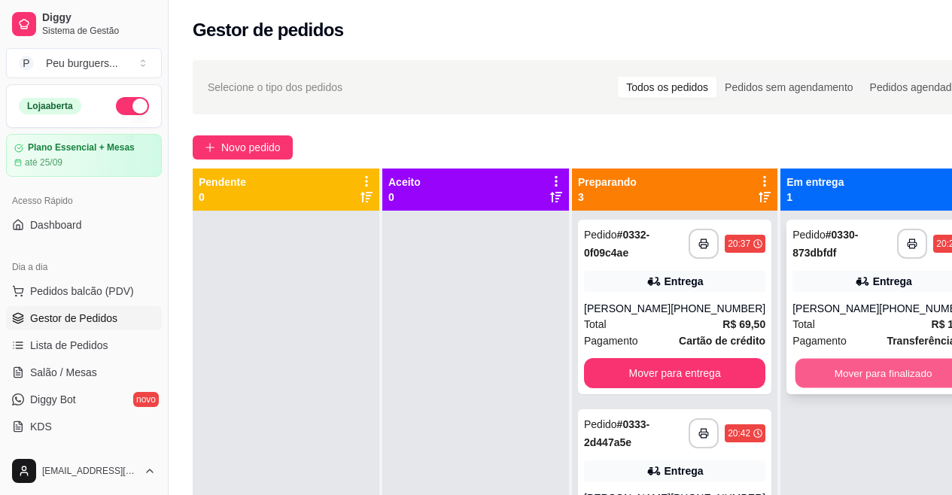
click at [918, 375] on button "Mover para finalizado" at bounding box center [883, 373] width 176 height 29
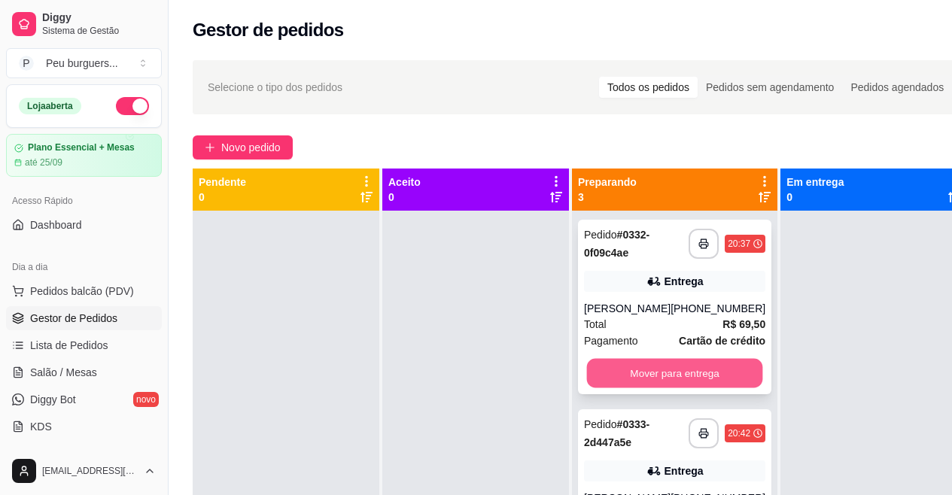
click at [640, 380] on button "Mover para entrega" at bounding box center [675, 373] width 176 height 29
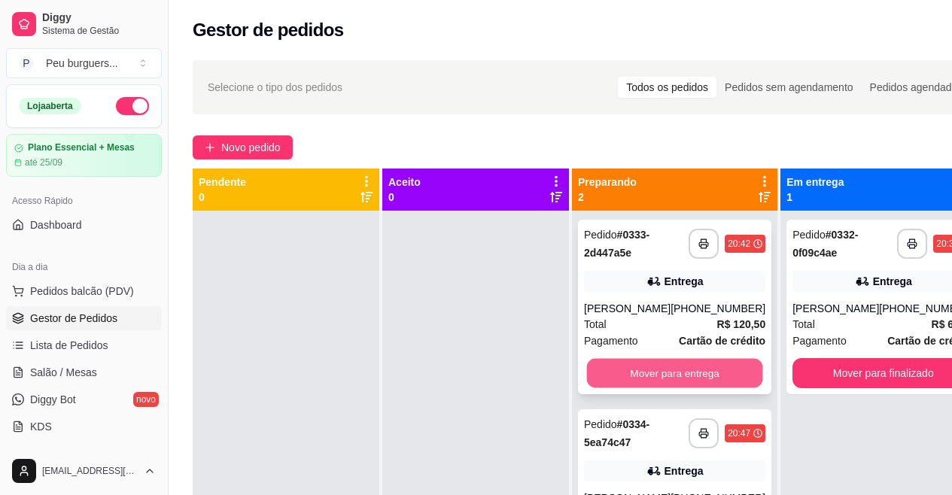
click at [648, 372] on button "Mover para entrega" at bounding box center [675, 373] width 176 height 29
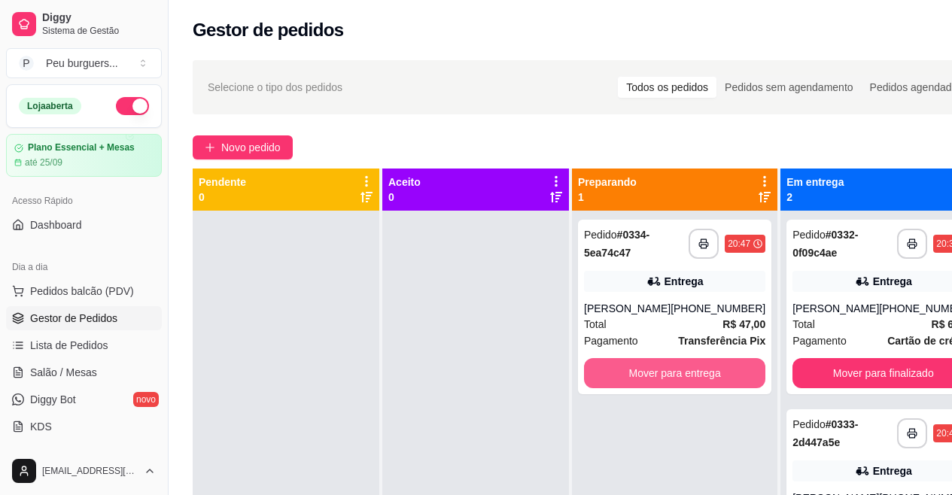
click at [648, 372] on button "Mover para entrega" at bounding box center [674, 373] width 181 height 30
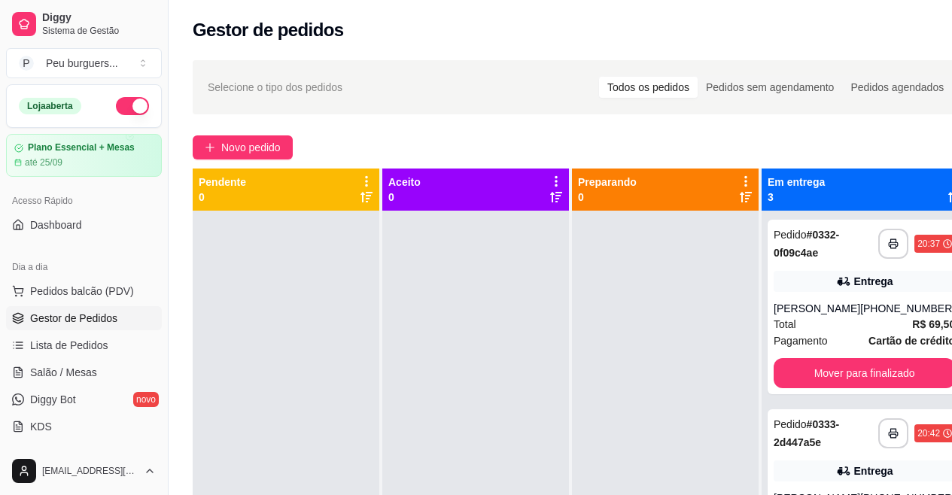
click at [70, 323] on span "Gestor de Pedidos" at bounding box center [73, 318] width 87 height 15
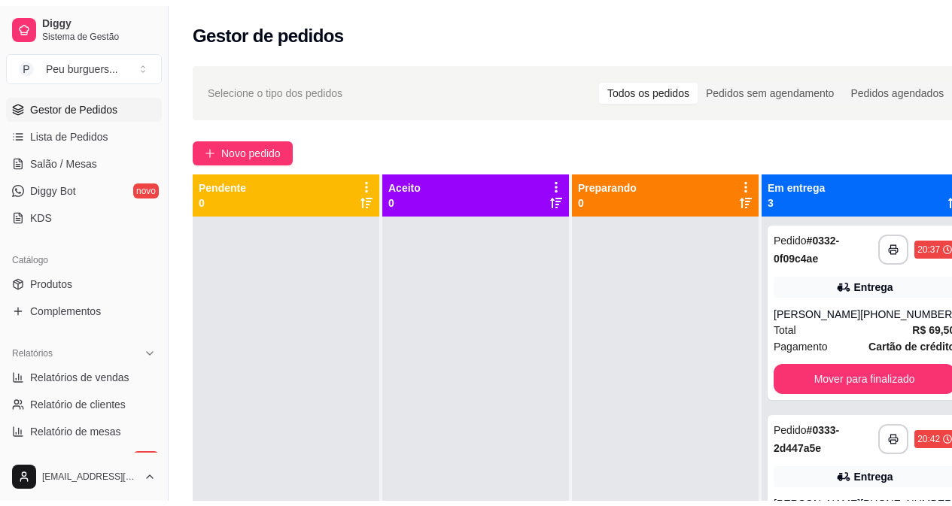
scroll to position [226, 0]
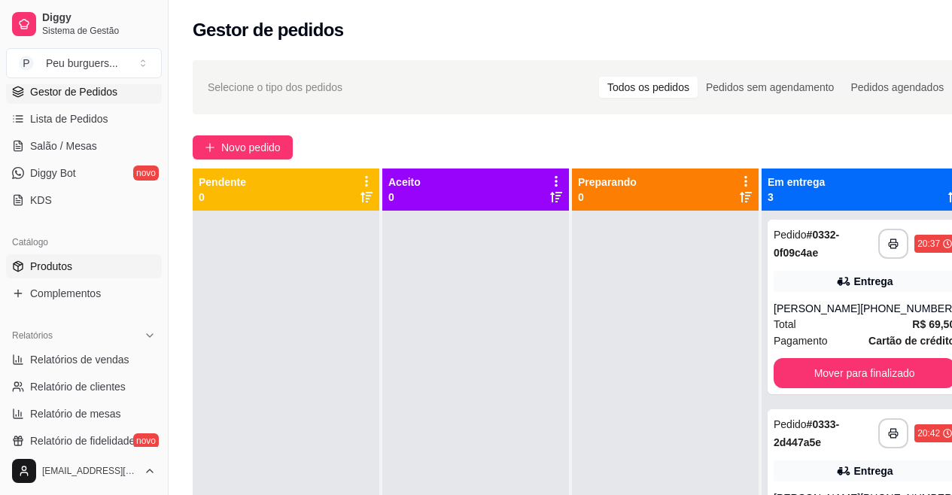
click at [73, 272] on link "Produtos" at bounding box center [84, 266] width 156 height 24
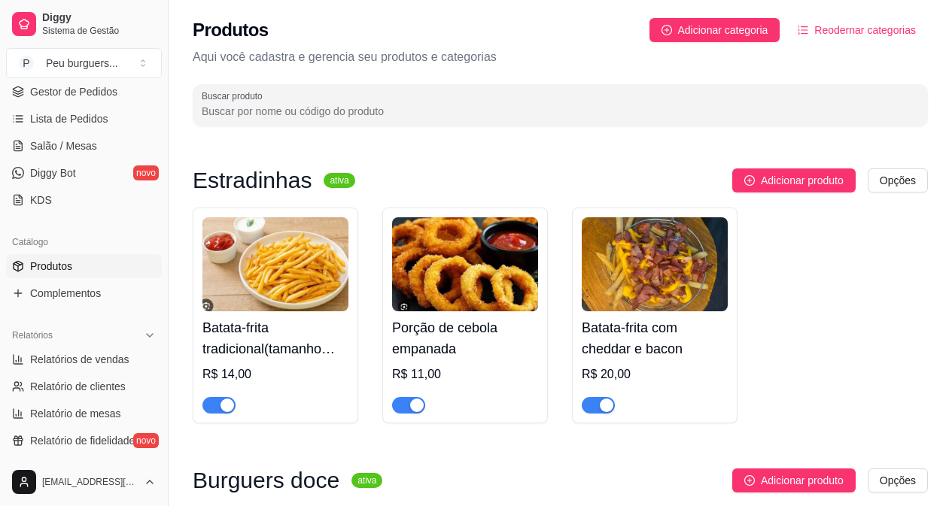
click at [594, 399] on span "button" at bounding box center [597, 405] width 33 height 17
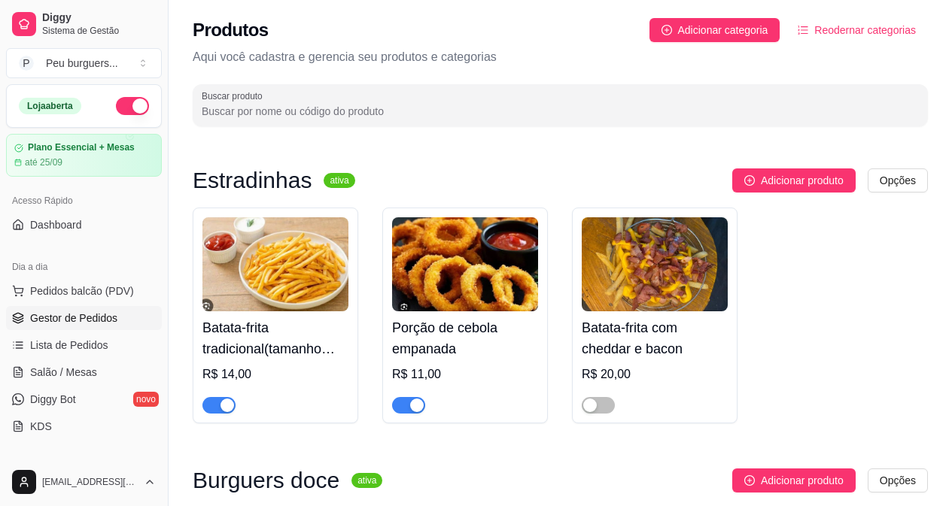
click at [39, 318] on span "Gestor de Pedidos" at bounding box center [73, 318] width 87 height 15
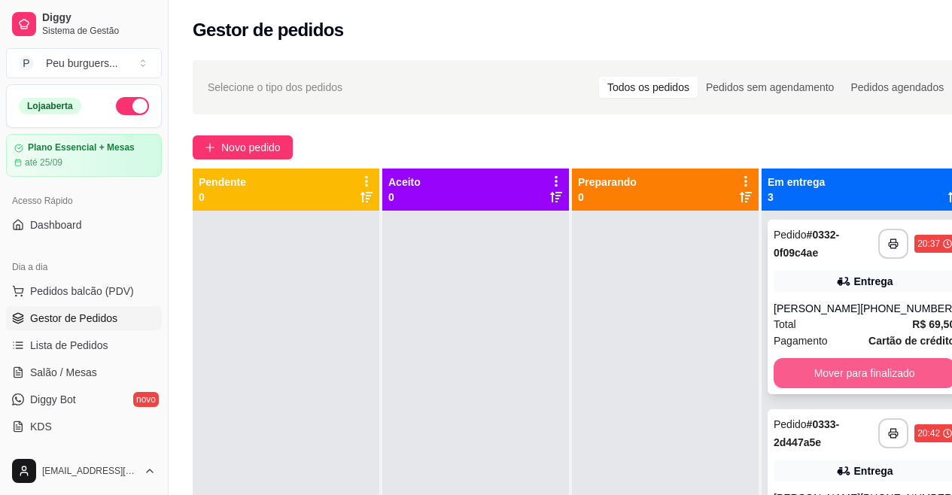
click at [821, 365] on button "Mover para finalizado" at bounding box center [863, 373] width 181 height 30
click at [823, 371] on button "Mover para finalizado" at bounding box center [864, 373] width 176 height 29
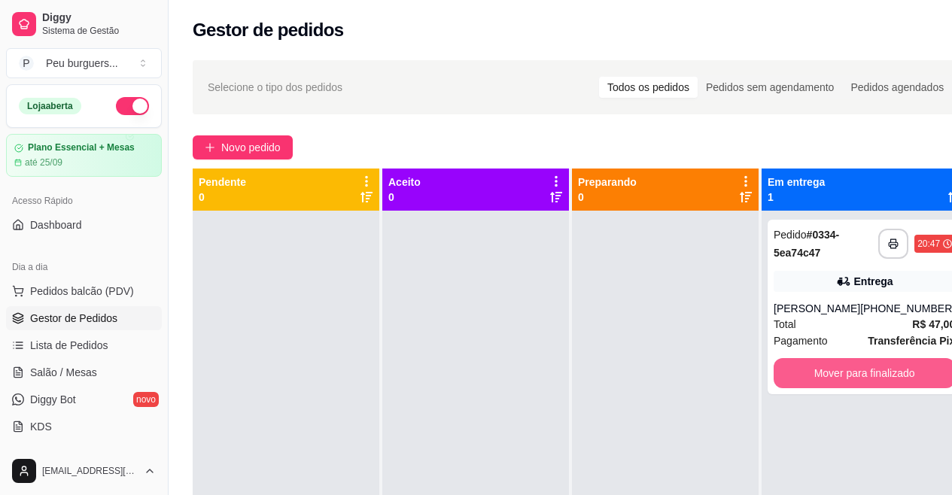
click at [823, 371] on button "Mover para finalizado" at bounding box center [863, 373] width 181 height 30
